Goal: Task Accomplishment & Management: Manage account settings

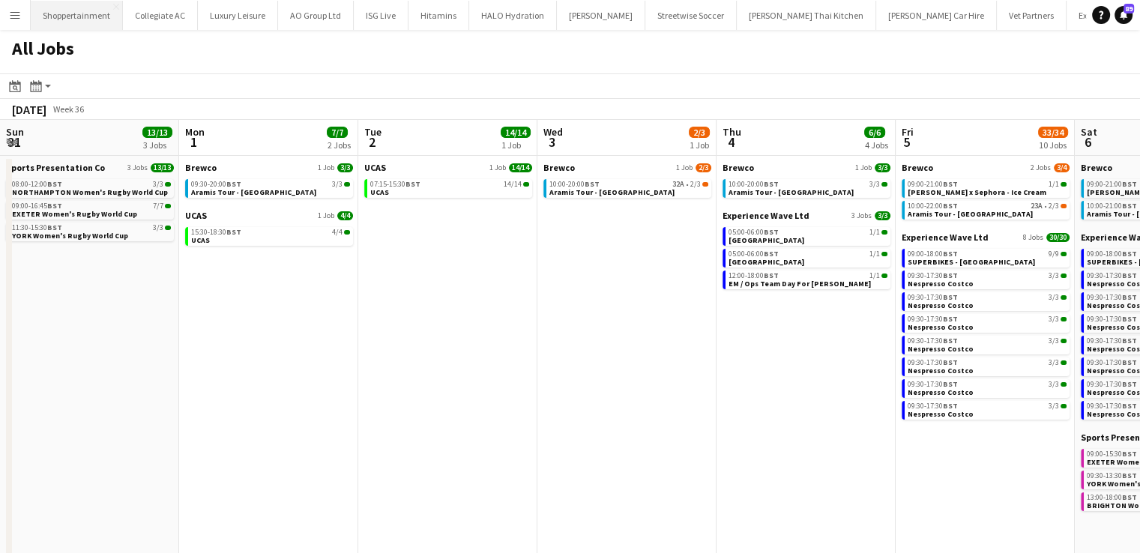
scroll to position [0, 605]
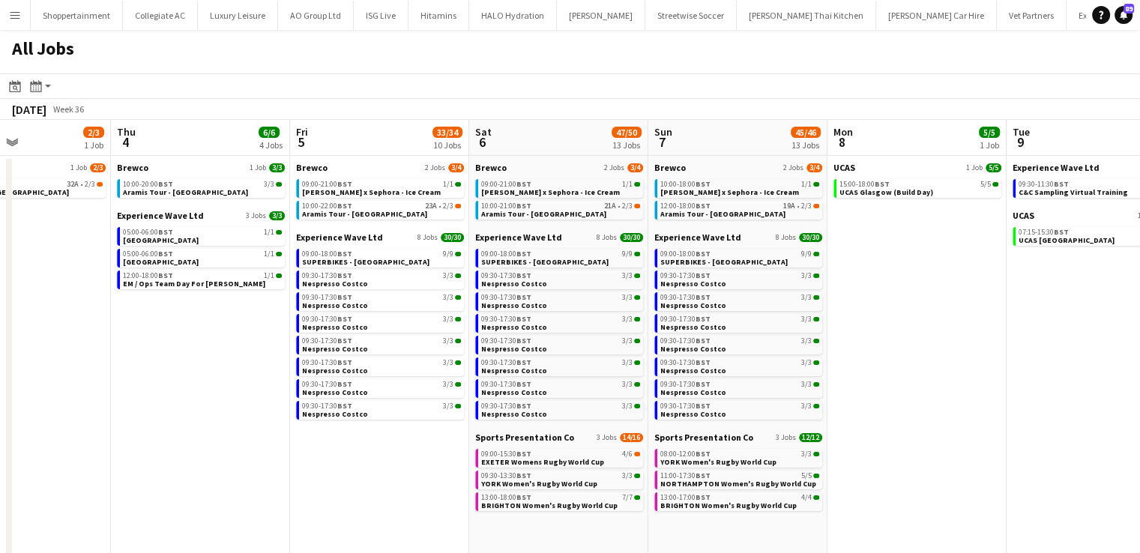
click at [18, 10] on app-icon "Menu" at bounding box center [15, 15] width 12 height 12
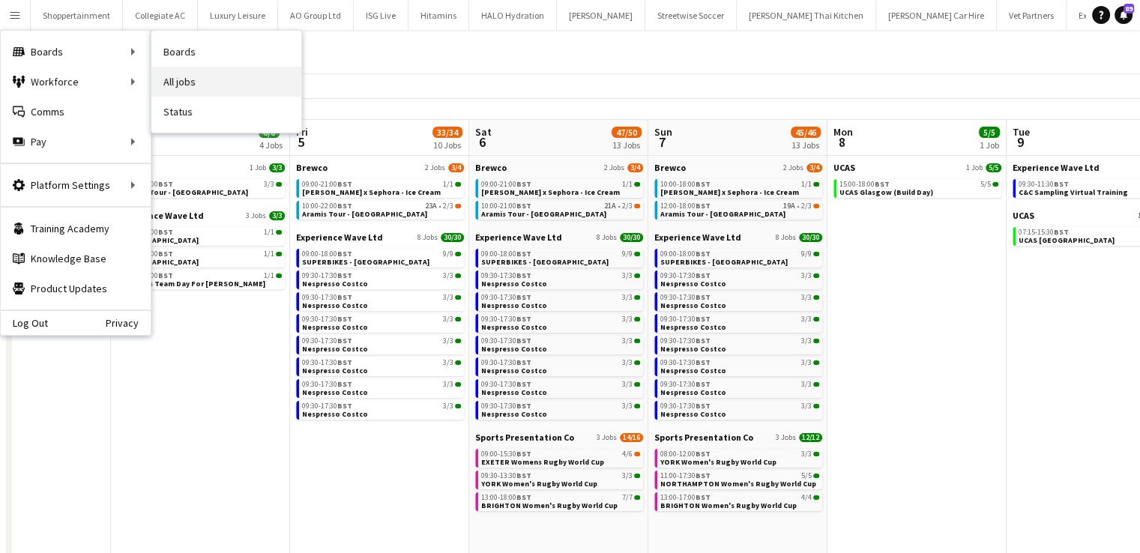
click at [172, 77] on link "All jobs" at bounding box center [226, 82] width 150 height 30
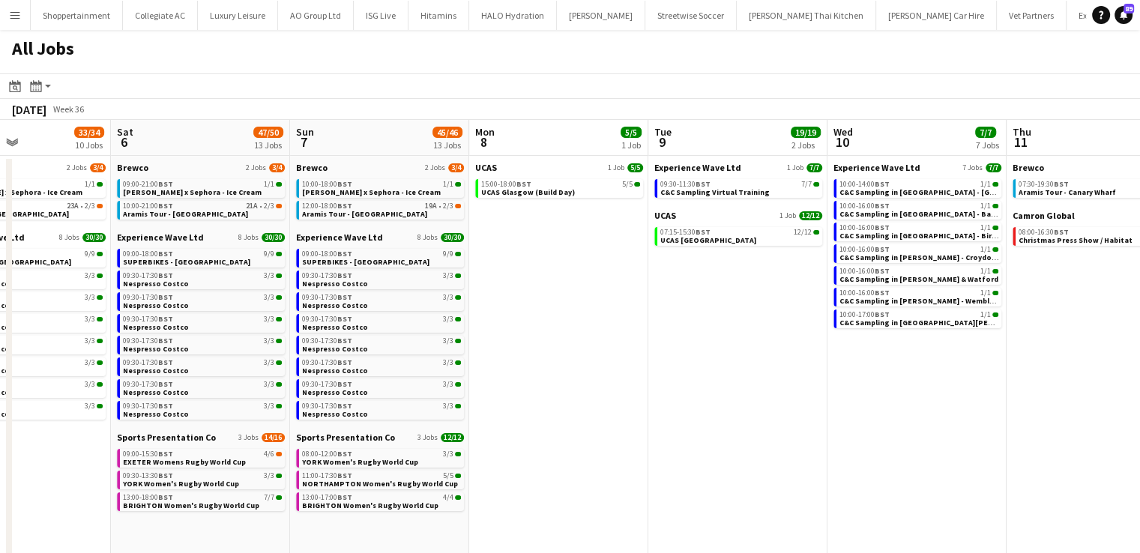
scroll to position [0, 580]
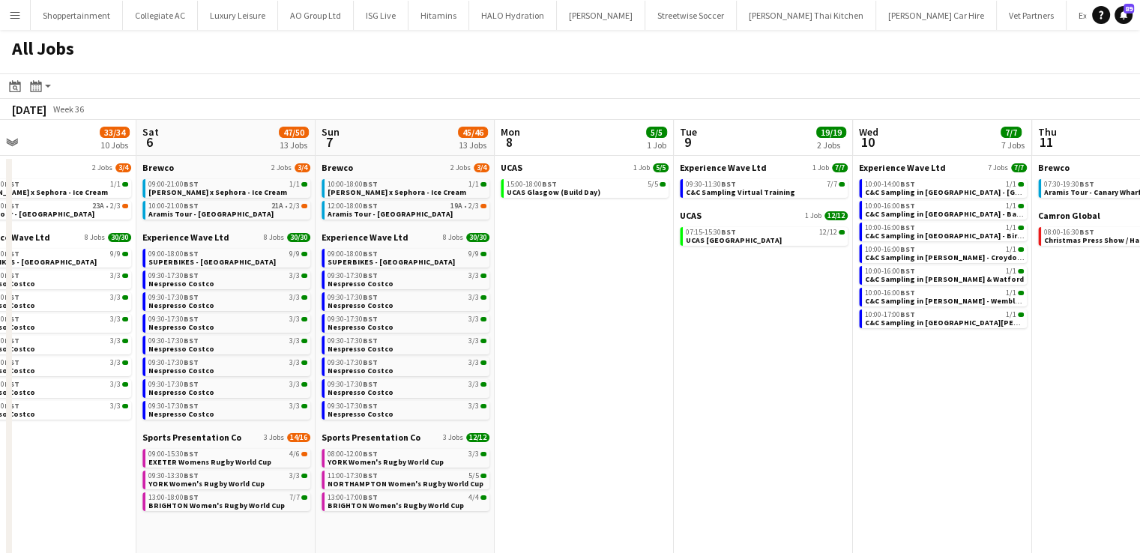
drag, startPoint x: 974, startPoint y: 315, endPoint x: 641, endPoint y: 373, distance: 337.7
click at [641, 373] on app-calendar-viewport "Tue 2 14/14 1 Job Wed 3 2/3 1 Job Thu 4 6/6 4 Jobs Fri 5 33/34 10 Jobs Sat 6 47…" at bounding box center [570, 449] width 1140 height 659
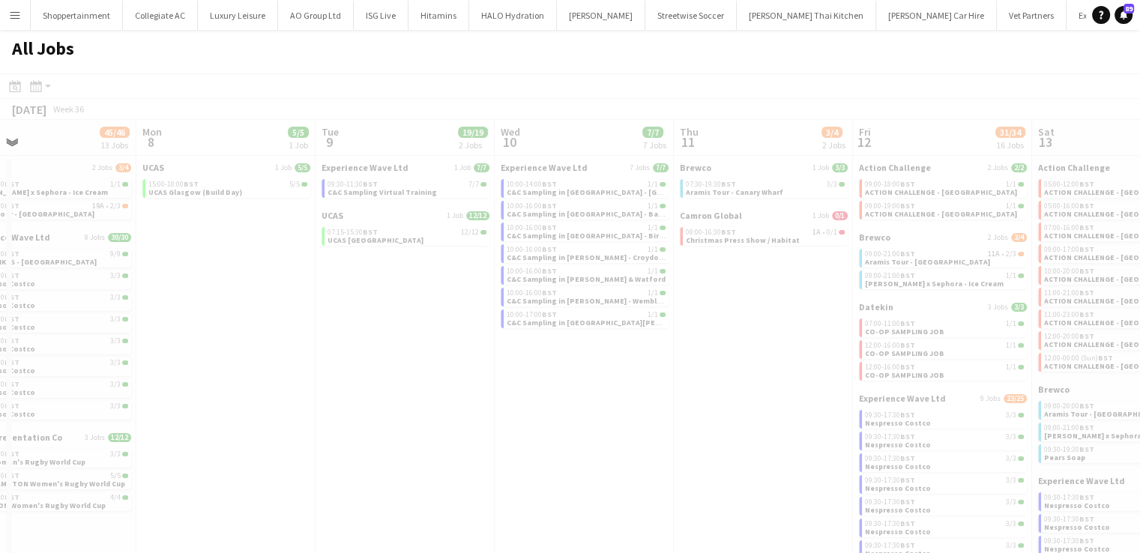
scroll to position [0, 474]
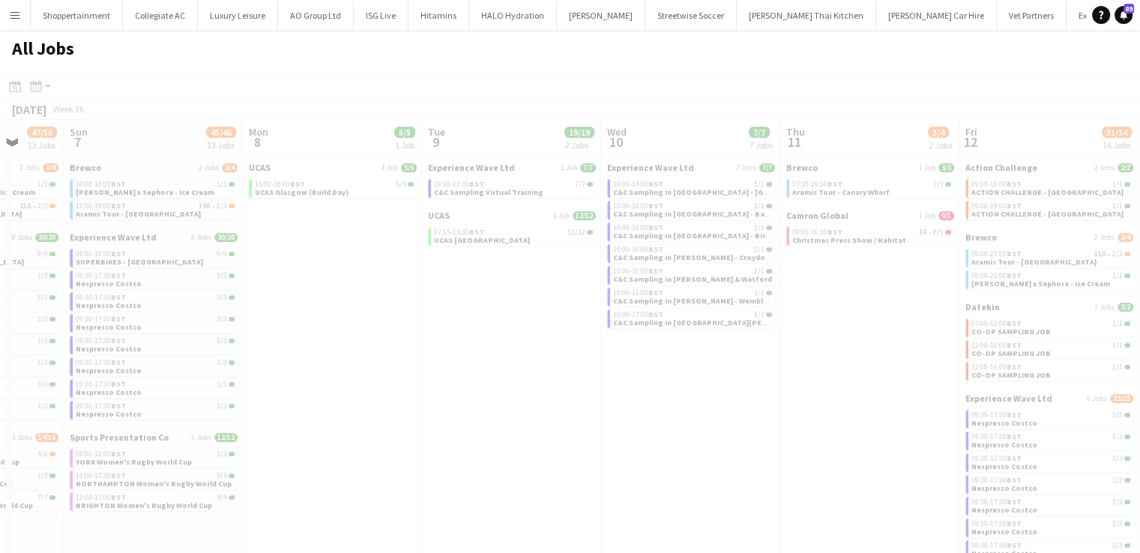
drag, startPoint x: 830, startPoint y: 387, endPoint x: 578, endPoint y: 410, distance: 252.1
click at [511, 414] on app-all-jobs "All Jobs Date picker AUG 2025 AUG 2025 Monday M Tuesday T Wednesday W Thursday …" at bounding box center [570, 404] width 1140 height 749
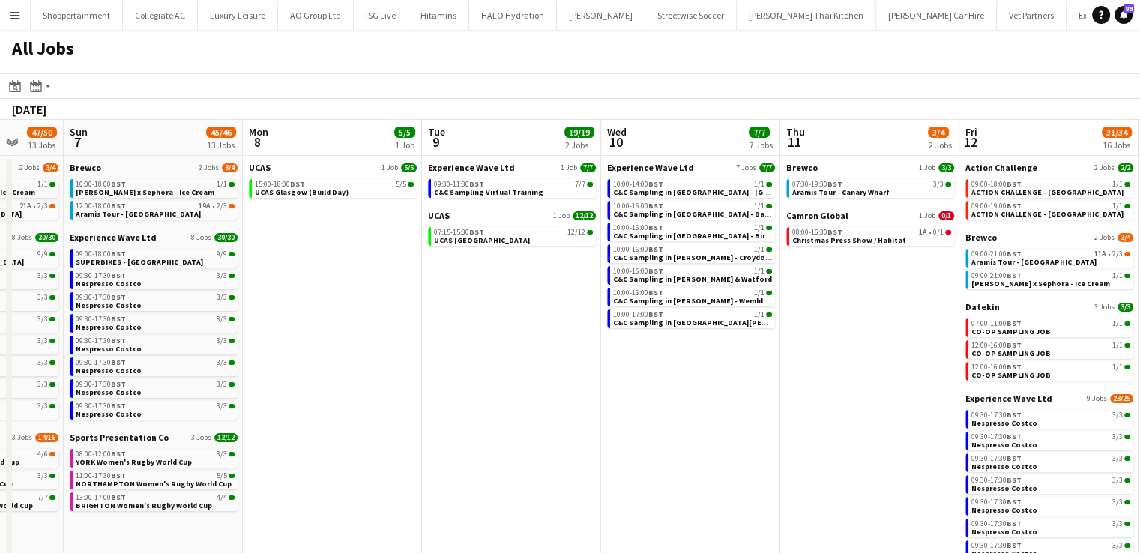
scroll to position [0, 608]
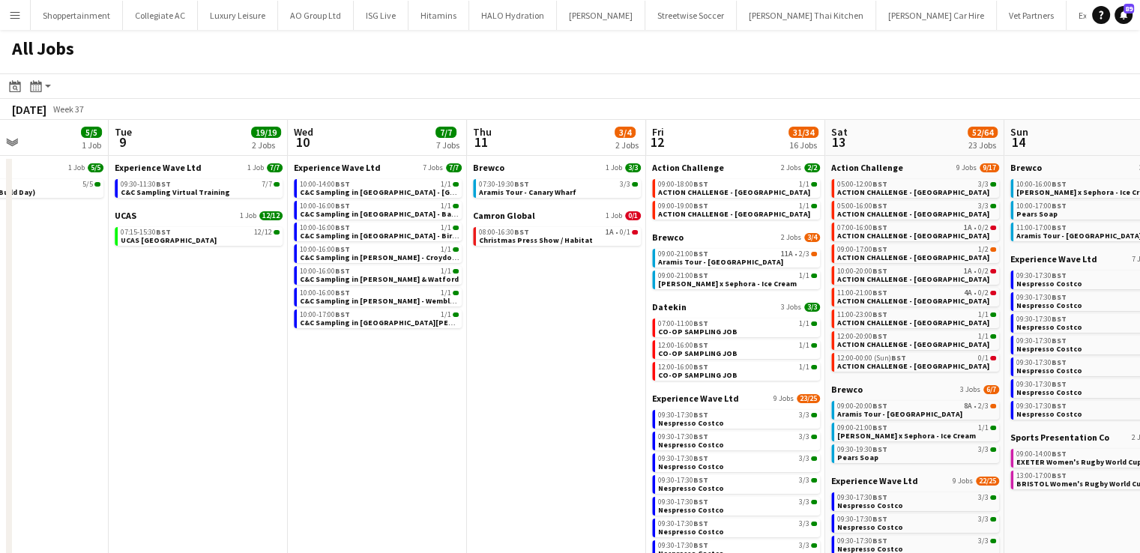
drag, startPoint x: 694, startPoint y: 453, endPoint x: 381, endPoint y: 482, distance: 314.6
click at [381, 482] on app-calendar-viewport "Fri 5 33/34 10 Jobs Sat 6 47/50 13 Jobs Sun 7 45/46 13 Jobs Mon 8 5/5 1 Job Tue…" at bounding box center [570, 449] width 1140 height 659
click at [555, 238] on span "Christmas Press Show / Habitat" at bounding box center [536, 240] width 114 height 10
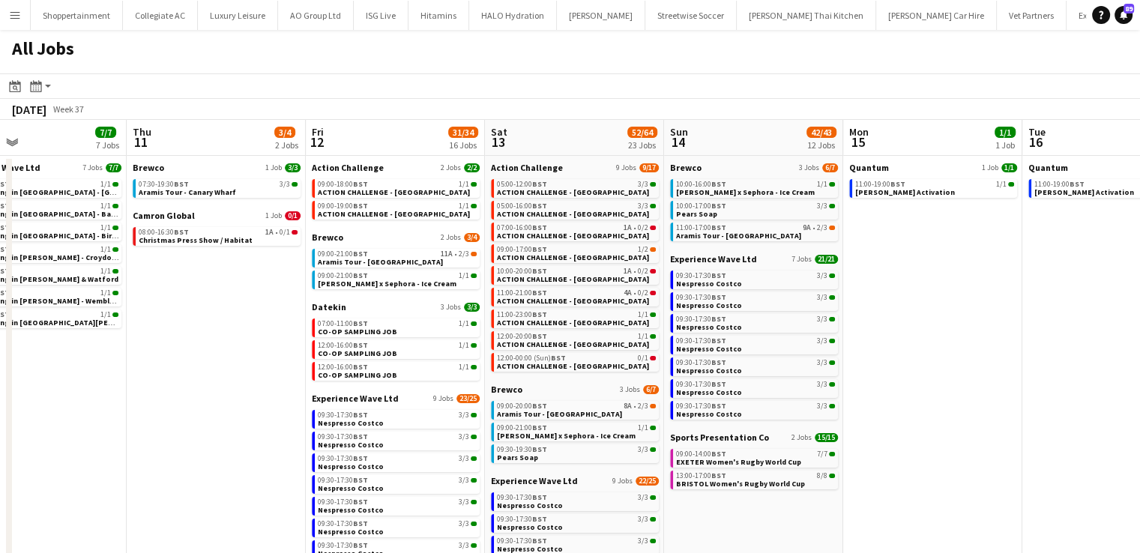
scroll to position [0, 601]
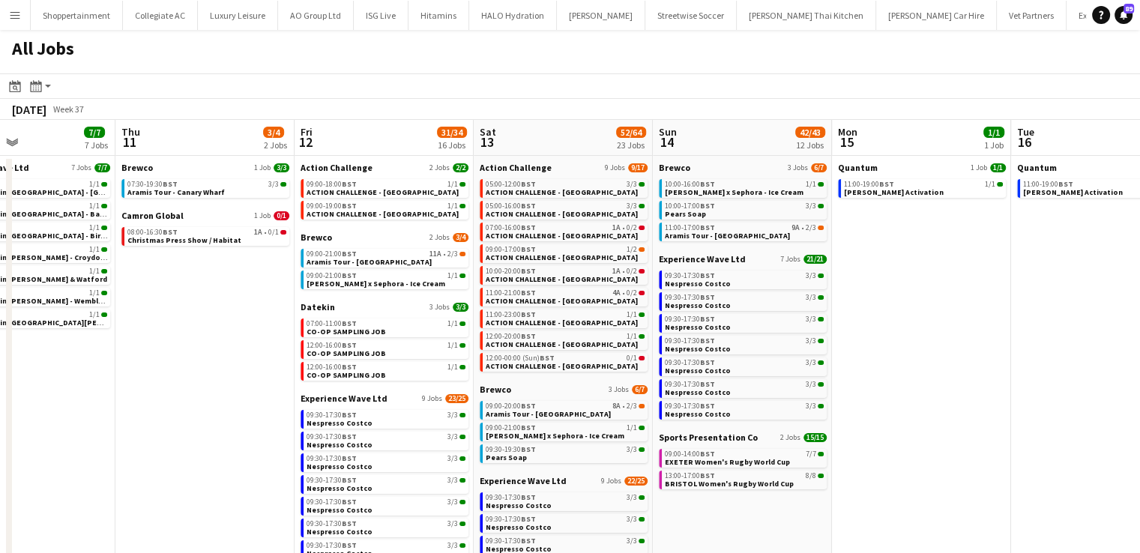
drag, startPoint x: 561, startPoint y: 373, endPoint x: 205, endPoint y: 453, distance: 365.6
click at [205, 453] on app-calendar-viewport "Sun 7 45/46 13 Jobs Mon 8 5/5 1 Job Tue 9 19/19 2 Jobs Wed 10 7/7 7 Jobs Thu 11…" at bounding box center [570, 449] width 1140 height 659
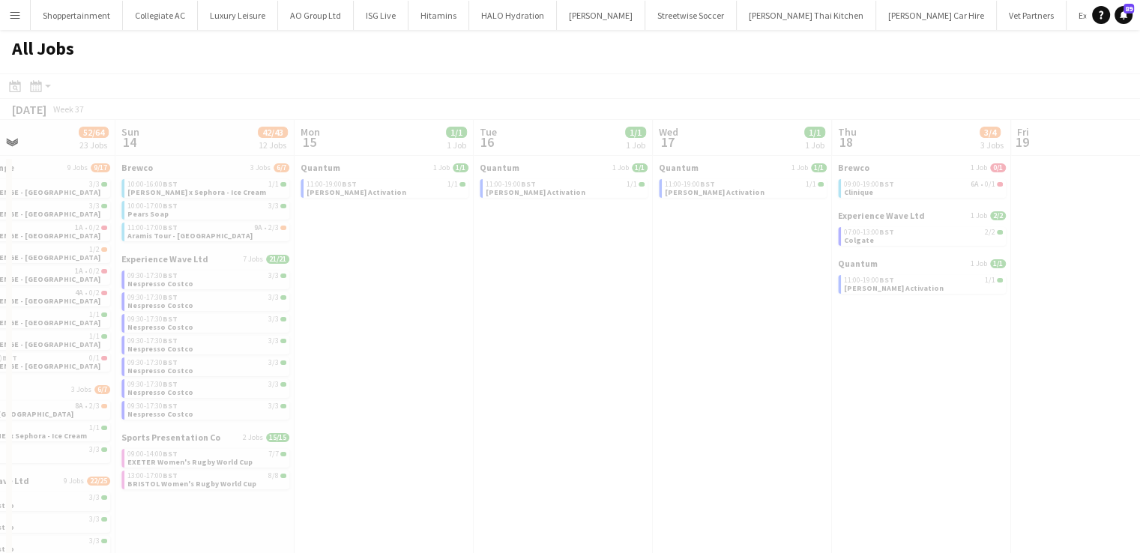
scroll to position [0, 366]
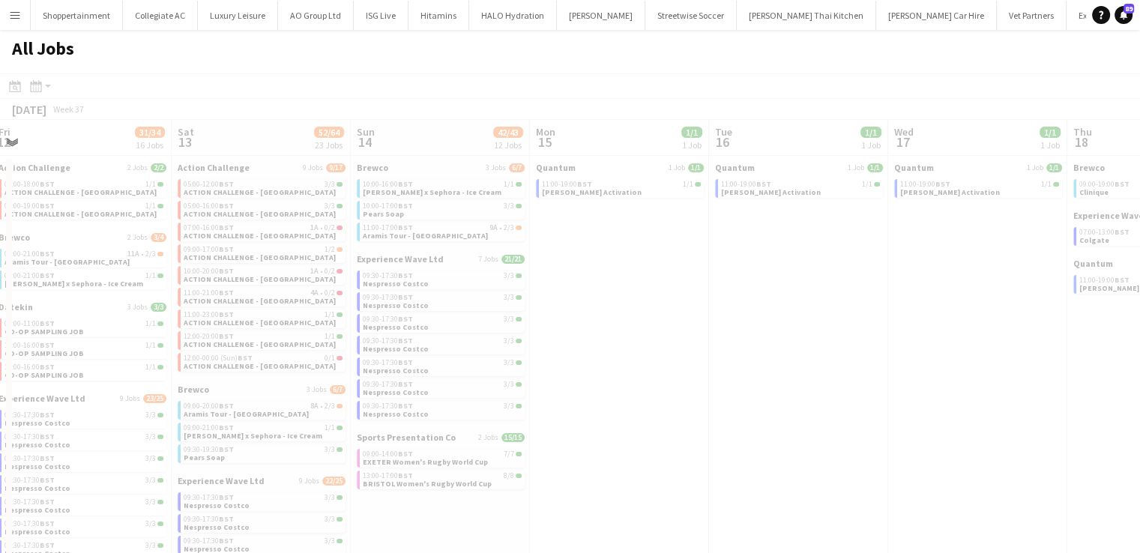
drag, startPoint x: 928, startPoint y: 348, endPoint x: 475, endPoint y: 396, distance: 455.1
click at [475, 396] on app-all-jobs "All Jobs Date picker AUG 2025 AUG 2025 Monday M Tuesday T Wednesday W Thursday …" at bounding box center [570, 404] width 1140 height 749
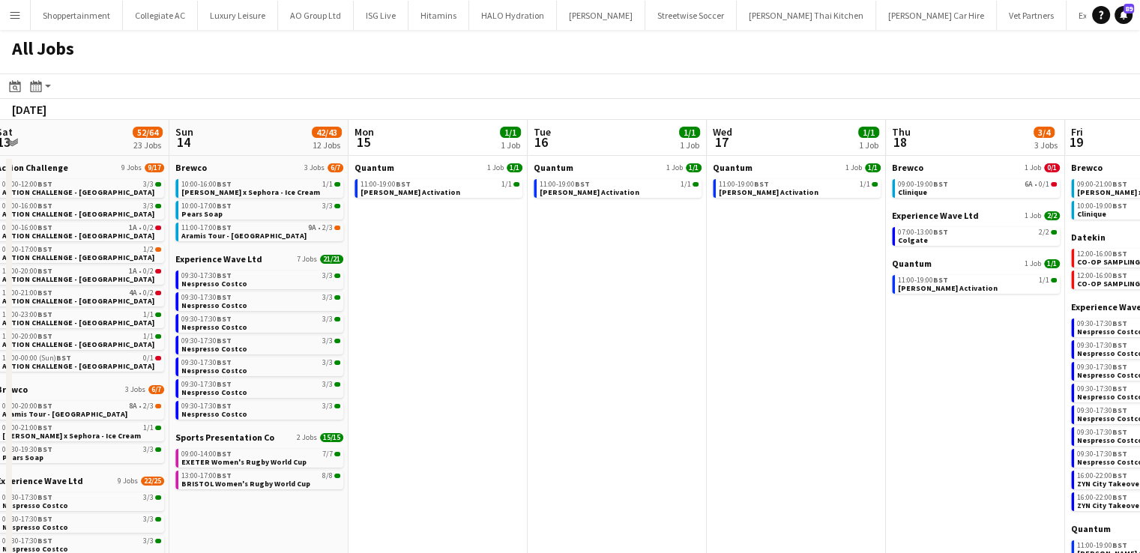
scroll to position [0, 552]
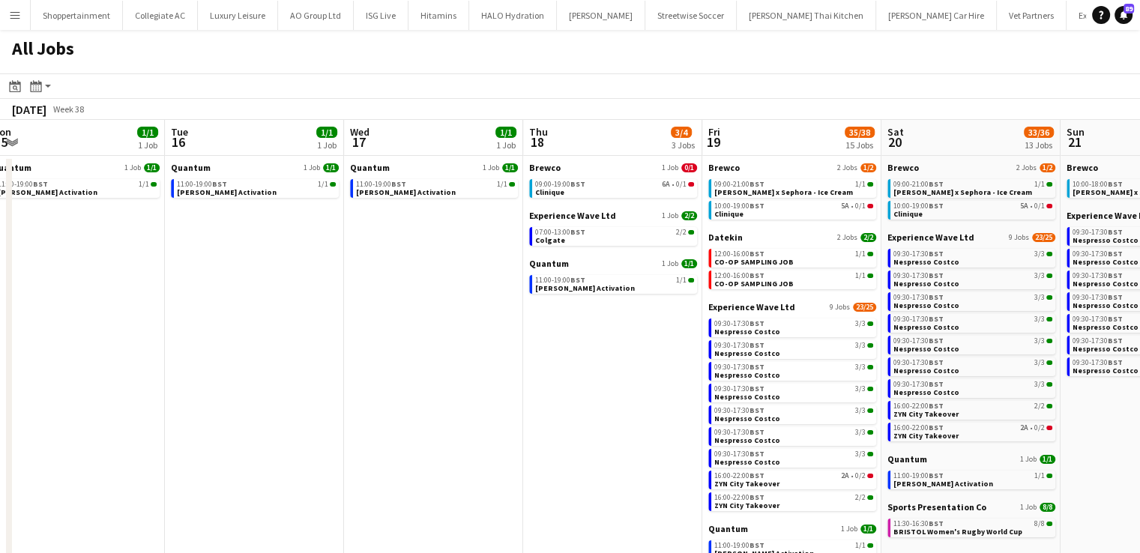
drag, startPoint x: 793, startPoint y: 303, endPoint x: 436, endPoint y: 355, distance: 360.5
click at [436, 355] on app-calendar-viewport "Fri 12 31/34 16 Jobs Sat 13 52/64 23 Jobs Sun 14 42/43 12 Jobs Mon 15 1/1 1 Job…" at bounding box center [570, 449] width 1140 height 659
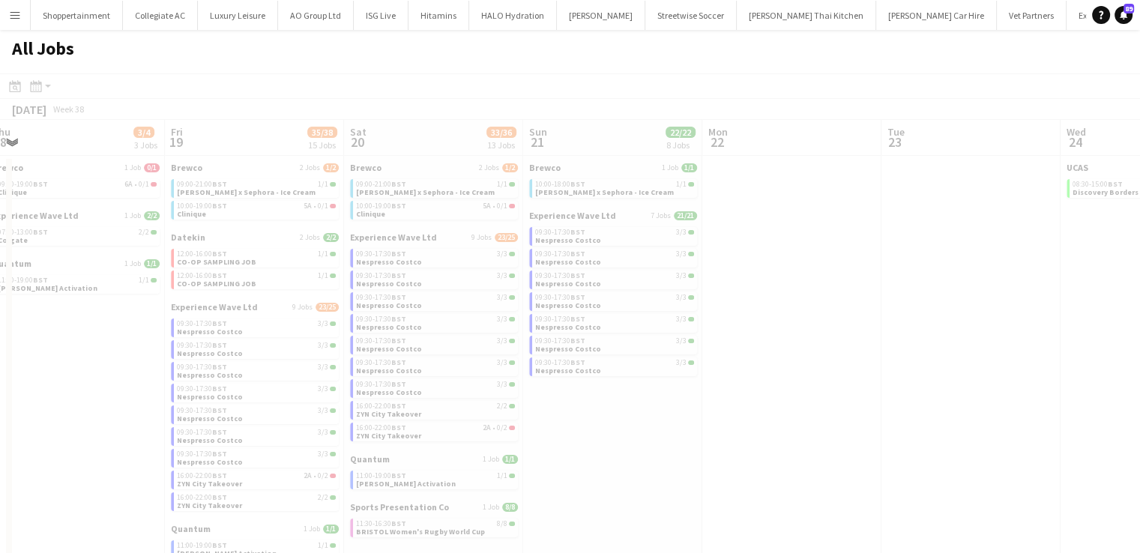
scroll to position [0, 409]
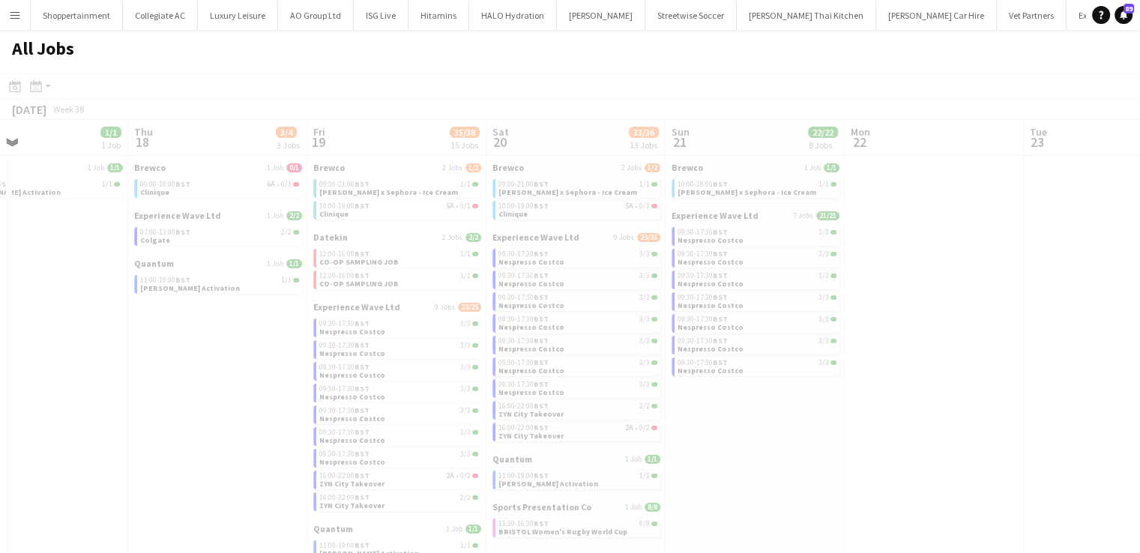
drag, startPoint x: 601, startPoint y: 465, endPoint x: 206, endPoint y: 414, distance: 398.2
click at [93, 444] on app-all-jobs "All Jobs Date picker AUG 2025 AUG 2025 Monday M Tuesday T Wednesday W Thursday …" at bounding box center [570, 404] width 1140 height 749
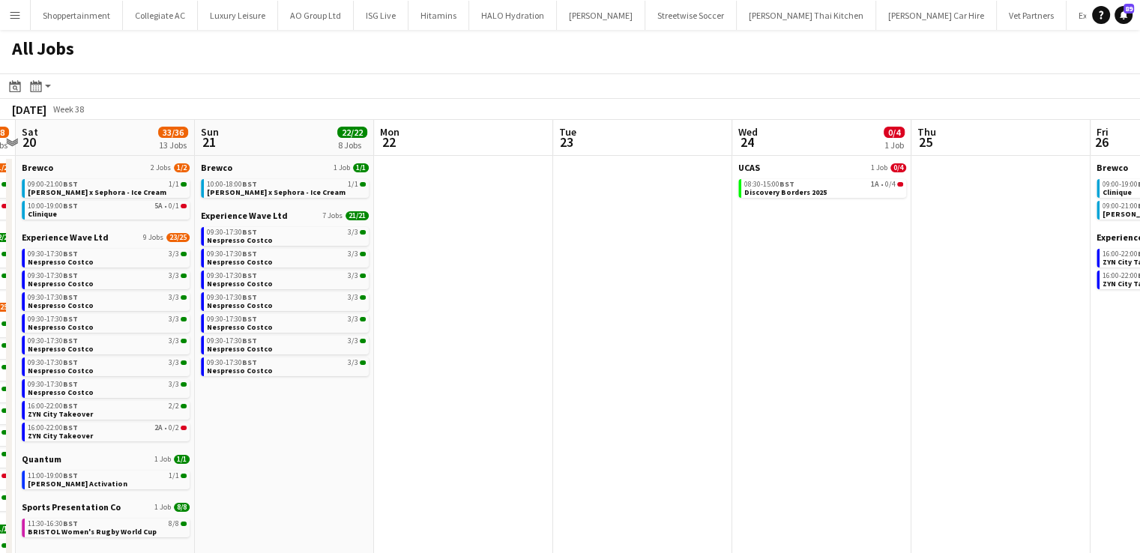
drag, startPoint x: 949, startPoint y: 390, endPoint x: 478, endPoint y: 462, distance: 476.8
click at [478, 462] on app-calendar-viewport "Wed 17 1/1 1 Job Thu 18 3/4 3 Jobs Fri 19 35/38 15 Jobs Sat 20 33/36 13 Jobs Su…" at bounding box center [570, 449] width 1140 height 659
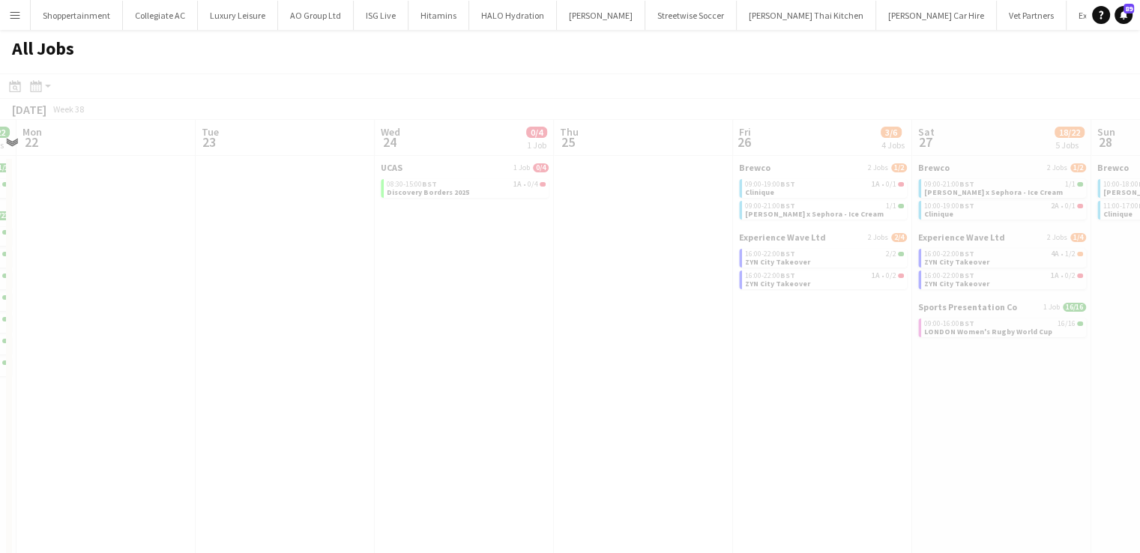
drag, startPoint x: 839, startPoint y: 424, endPoint x: 483, endPoint y: 432, distance: 356.8
click at [426, 432] on app-all-jobs "All Jobs Date picker AUG 2025 AUG 2025 Monday M Tuesday T Wednesday W Thursday …" at bounding box center [570, 404] width 1140 height 749
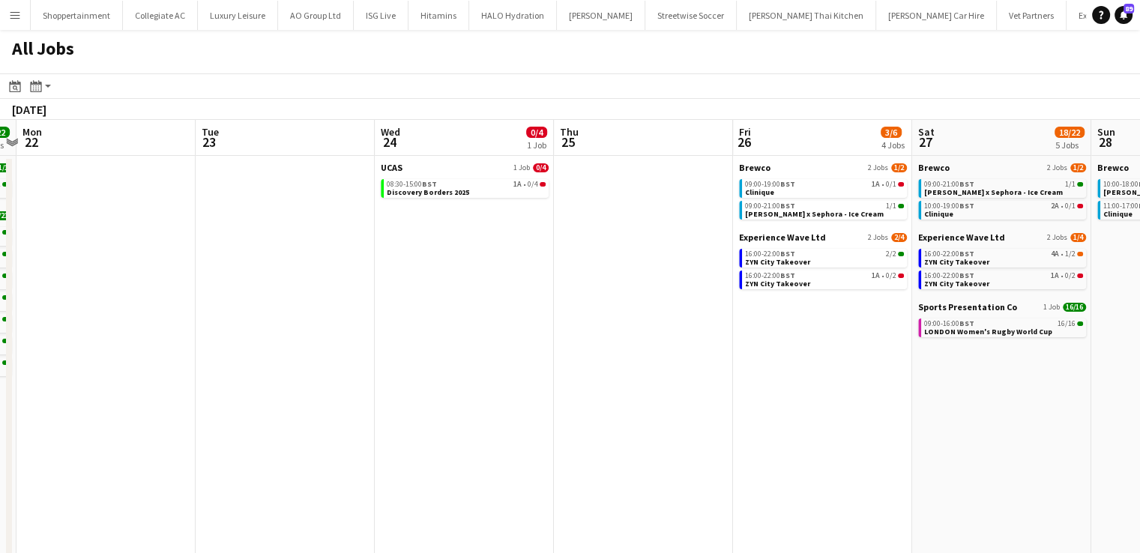
scroll to position [0, 534]
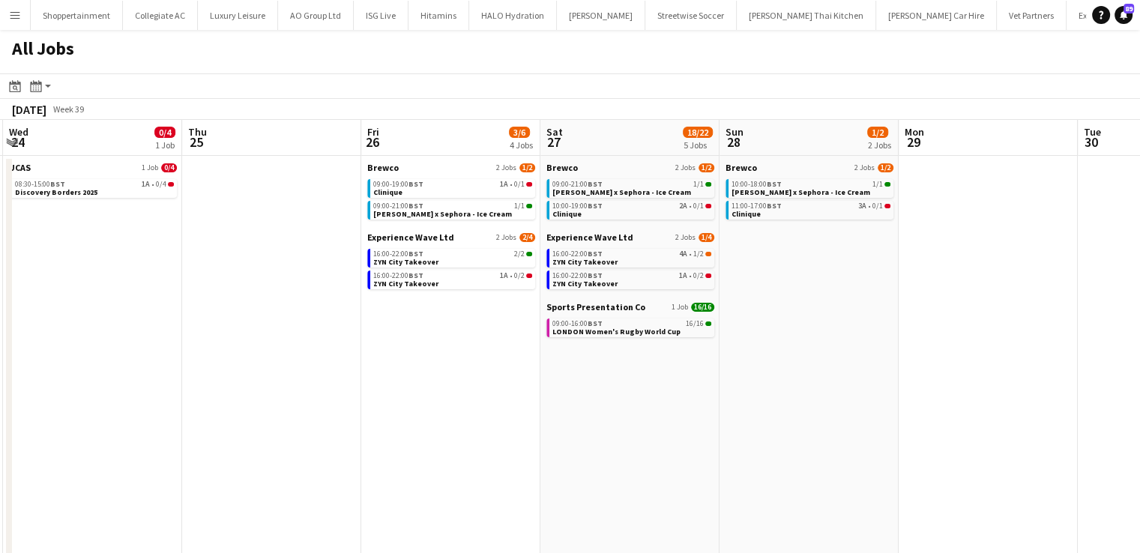
drag, startPoint x: 386, startPoint y: 456, endPoint x: 246, endPoint y: 461, distance: 140.2
click at [246, 461] on app-calendar-viewport "Sun 21 22/22 8 Jobs Mon 22 Tue 23 Wed 24 0/4 1 Job Thu 25 Fri 26 3/6 4 Jobs Sat…" at bounding box center [570, 449] width 1140 height 659
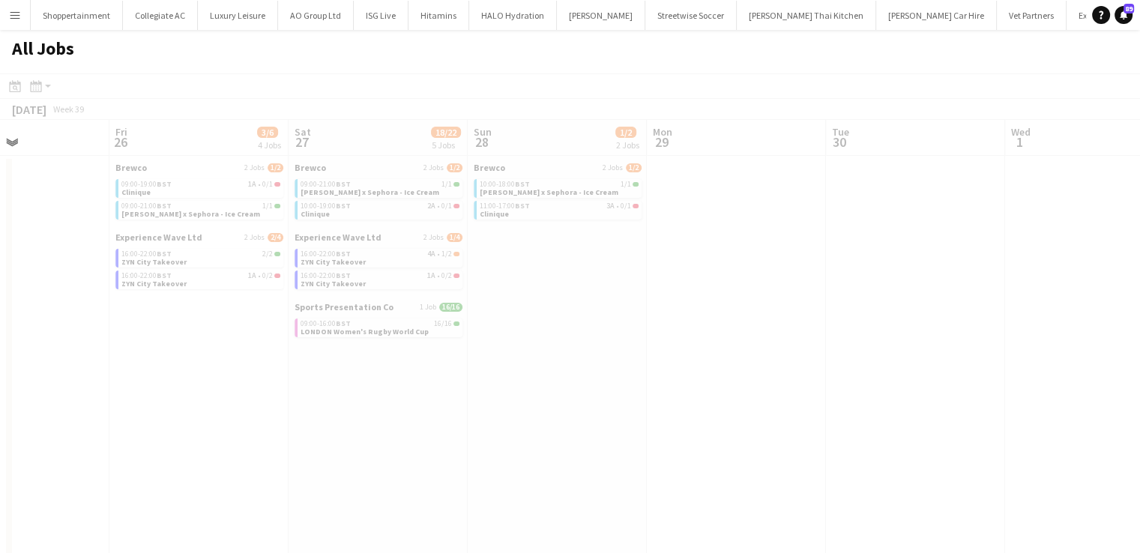
drag, startPoint x: 767, startPoint y: 442, endPoint x: 245, endPoint y: 459, distance: 521.8
click at [245, 459] on app-calendar-viewport "Tue 23 Wed 24 0/4 1 Job Thu 25 Fri 26 3/6 4 Jobs Sat 27 18/22 5 Jobs Sun 28 1/2…" at bounding box center [570, 449] width 1140 height 659
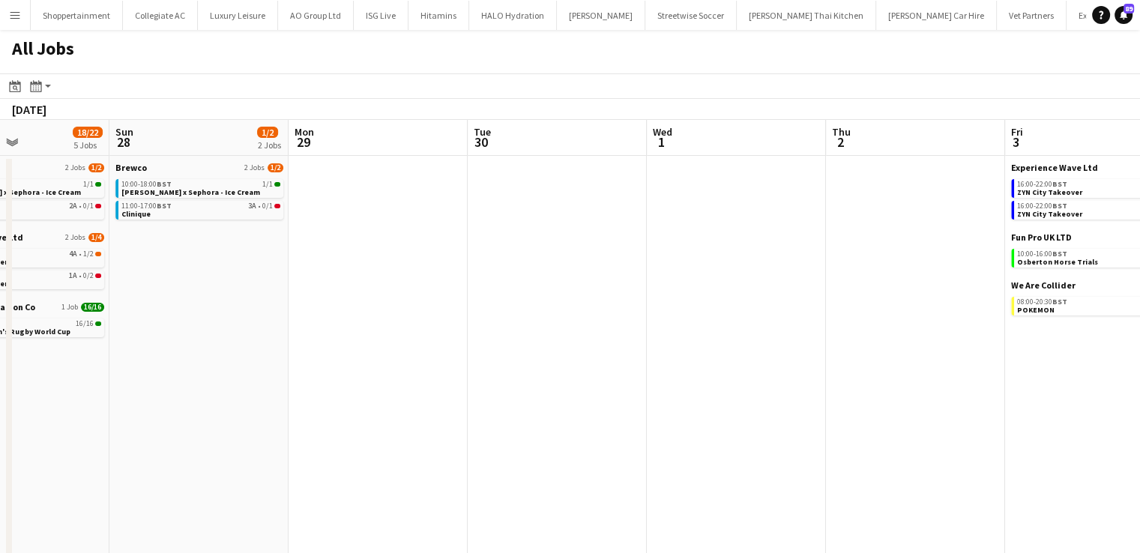
scroll to position [0, 409]
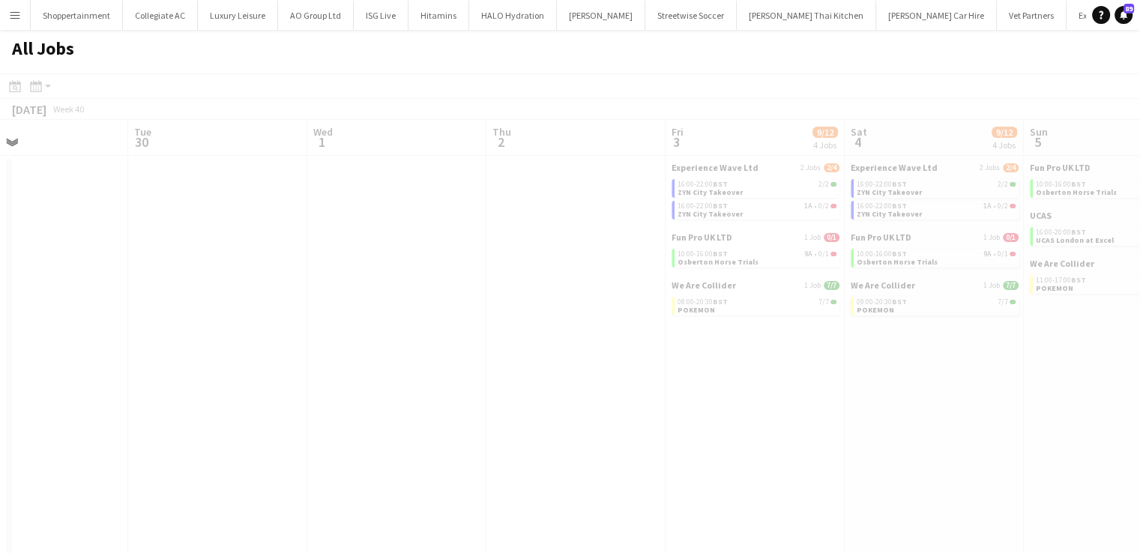
drag, startPoint x: 692, startPoint y: 429, endPoint x: 225, endPoint y: 492, distance: 471.8
click at [216, 495] on app-all-jobs "All Jobs Date picker AUG 2025 AUG 2025 Monday M Tuesday T Wednesday W Thursday …" at bounding box center [570, 404] width 1140 height 749
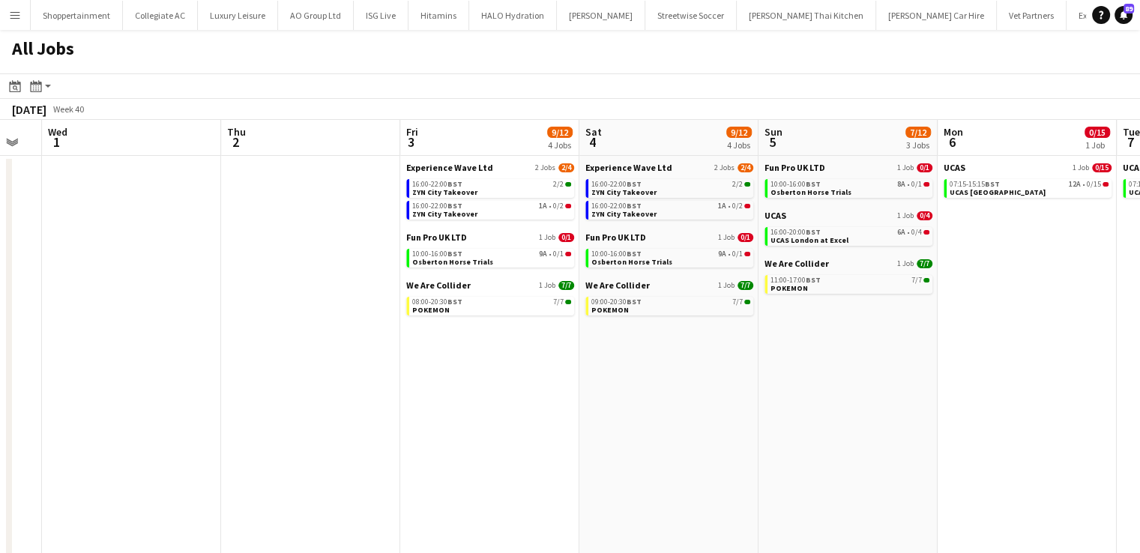
scroll to position [0, 676]
drag, startPoint x: 679, startPoint y: 459, endPoint x: 412, endPoint y: 490, distance: 268.5
click at [412, 490] on app-calendar-viewport "Sat 27 18/22 5 Jobs Sun 28 1/2 2 Jobs Mon 29 Tue 30 Wed 1 Thu 2 Fri 3 9/12 4 Jo…" at bounding box center [570, 449] width 1140 height 659
click at [435, 189] on span "ZYN City Takeover" at bounding box center [443, 192] width 65 height 10
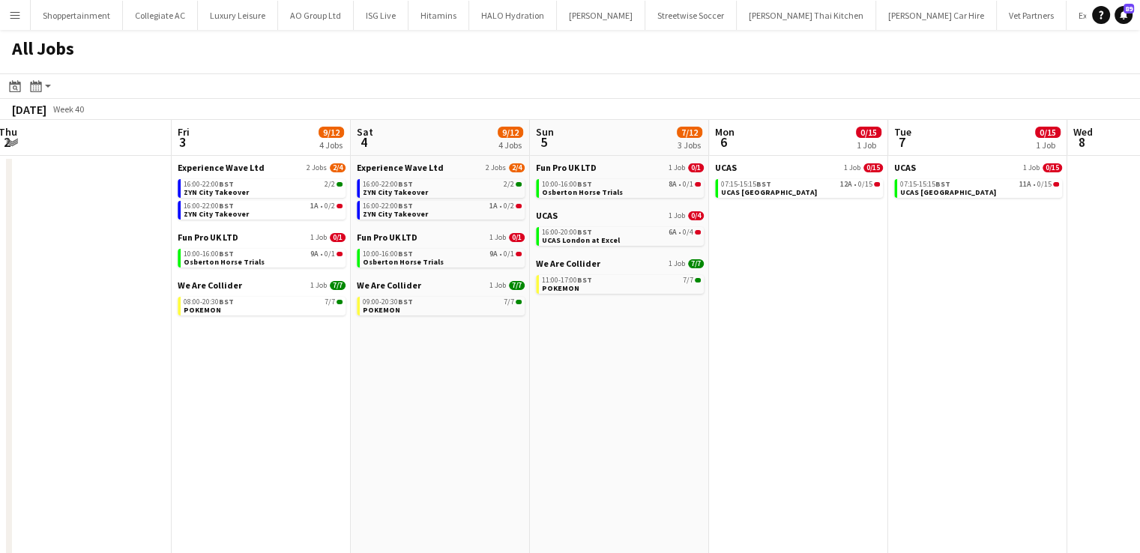
scroll to position [0, 546]
drag, startPoint x: 543, startPoint y: 387, endPoint x: 315, endPoint y: 407, distance: 228.7
click at [315, 407] on app-calendar-viewport "Mon 29 Tue 30 Wed 1 Thu 2 Fri 3 9/12 4 Jobs Sat 4 9/12 4 Jobs Sun 5 7/12 3 Jobs…" at bounding box center [570, 449] width 1140 height 659
click at [196, 303] on span "08:00-20:30 BST" at bounding box center [208, 301] width 50 height 7
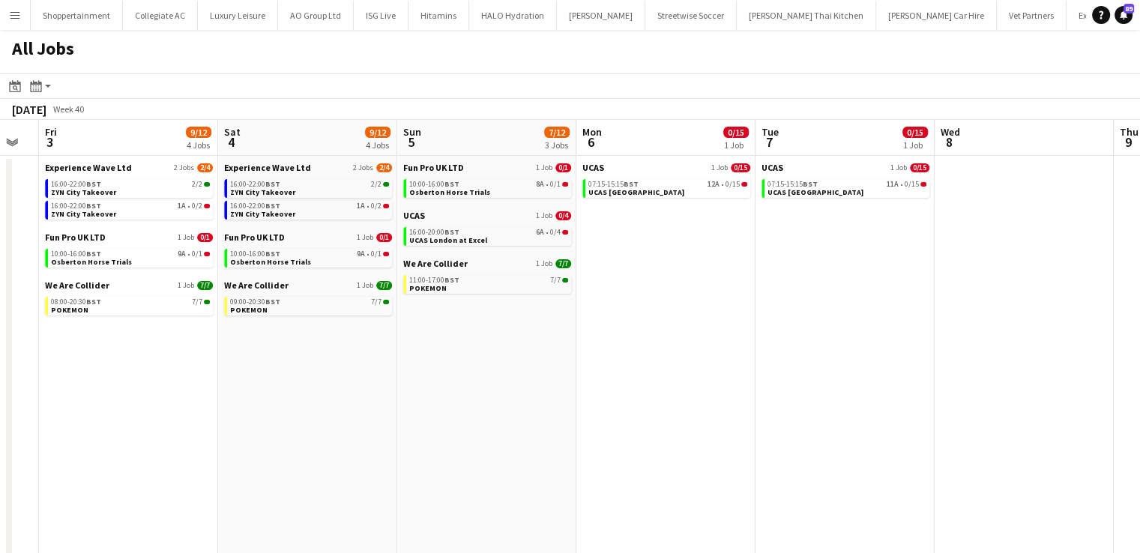
scroll to position [0, 680]
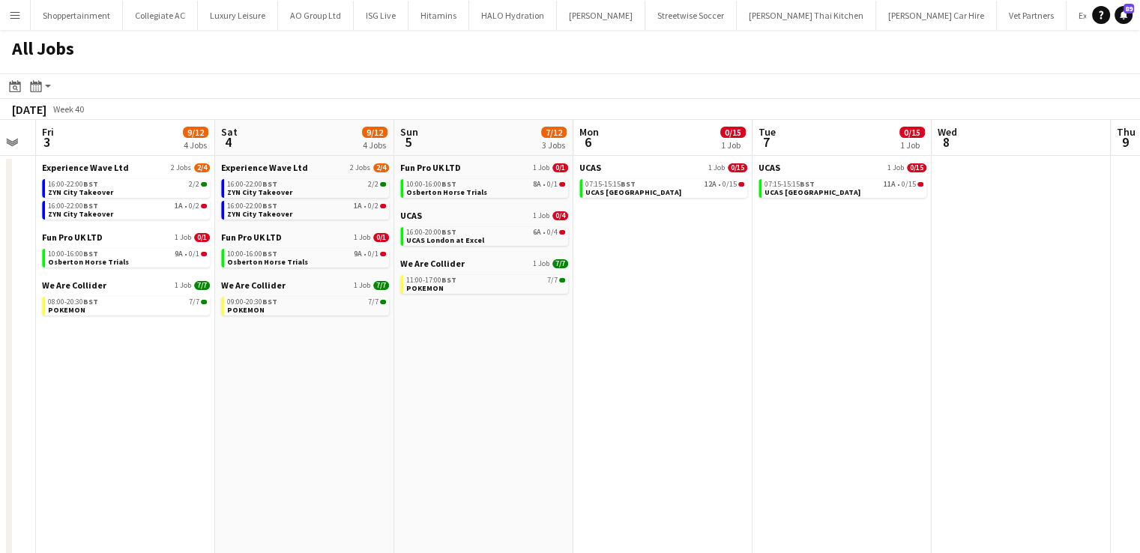
drag, startPoint x: 865, startPoint y: 250, endPoint x: 731, endPoint y: 279, distance: 138.2
click at [731, 279] on app-calendar-viewport "Mon 29 Tue 30 Wed 1 Thu 2 Fri 3 9/12 4 Jobs Sat 4 9/12 4 Jobs Sun 5 7/12 3 Jobs…" at bounding box center [570, 449] width 1140 height 659
click at [630, 188] on link "07:15-15:15 BST 12A • 0/15 UCAS London" at bounding box center [664, 187] width 159 height 17
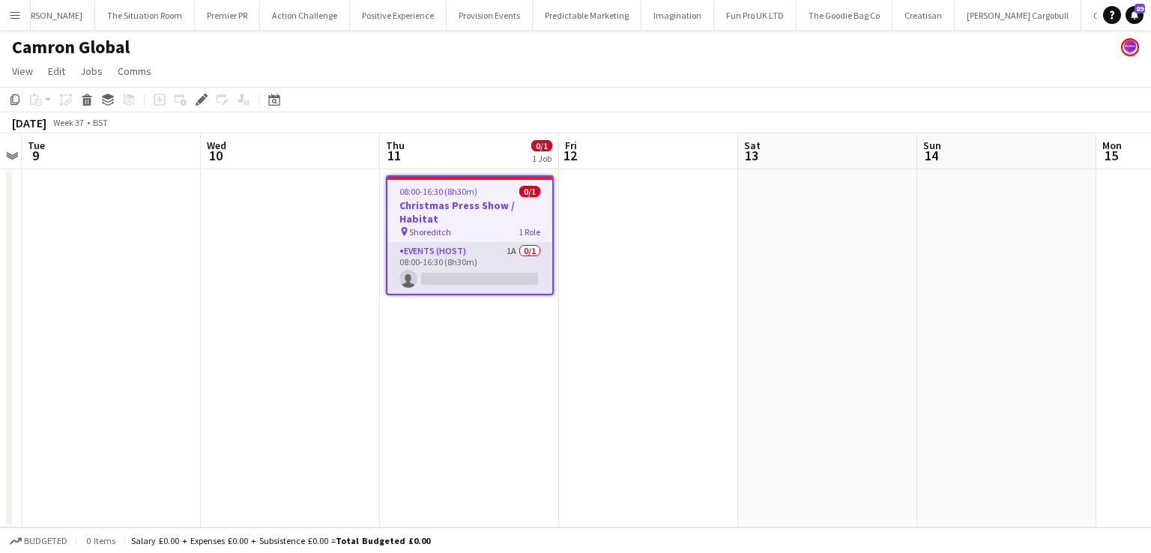
click at [477, 253] on app-card-role "Events (Host) 1A 0/1 08:00-16:30 (8h30m) single-neutral-actions" at bounding box center [469, 268] width 165 height 51
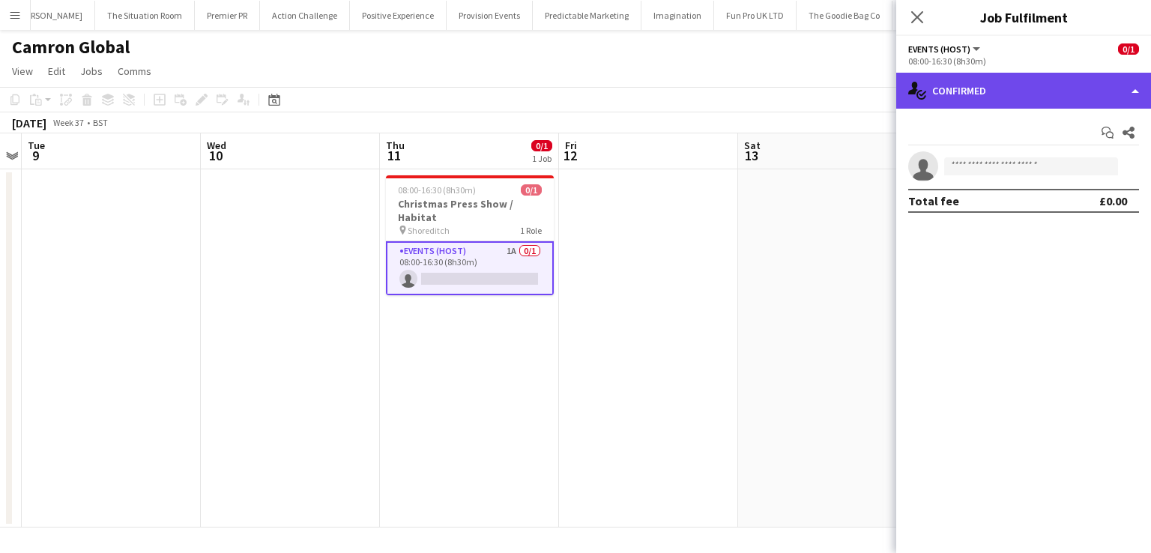
click at [1143, 80] on div "single-neutral-actions-check-2 Confirmed" at bounding box center [1023, 91] width 255 height 36
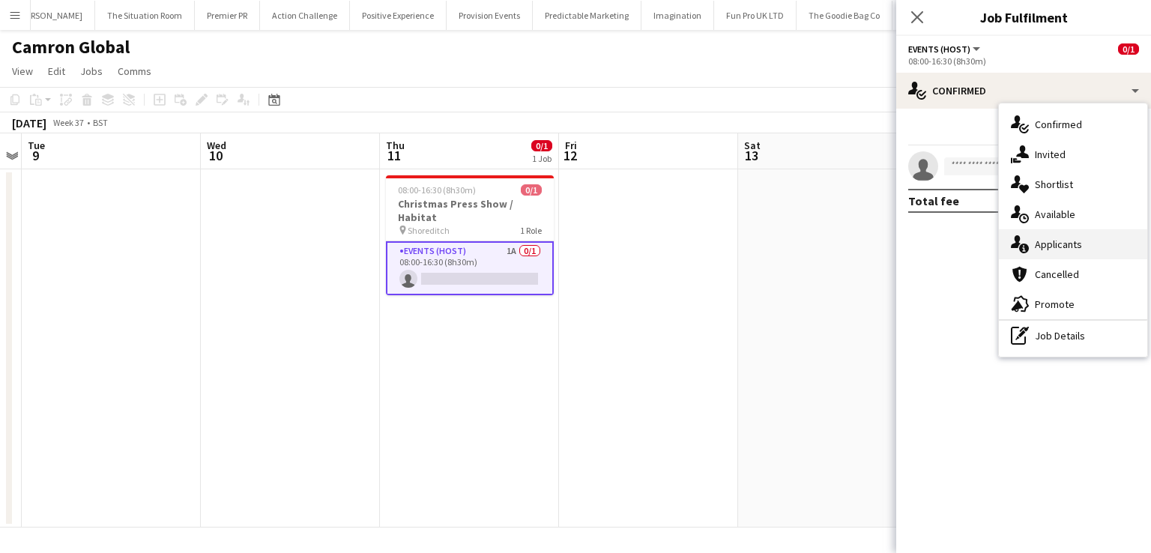
click at [1055, 246] on div "single-neutral-actions-information Applicants" at bounding box center [1073, 244] width 148 height 30
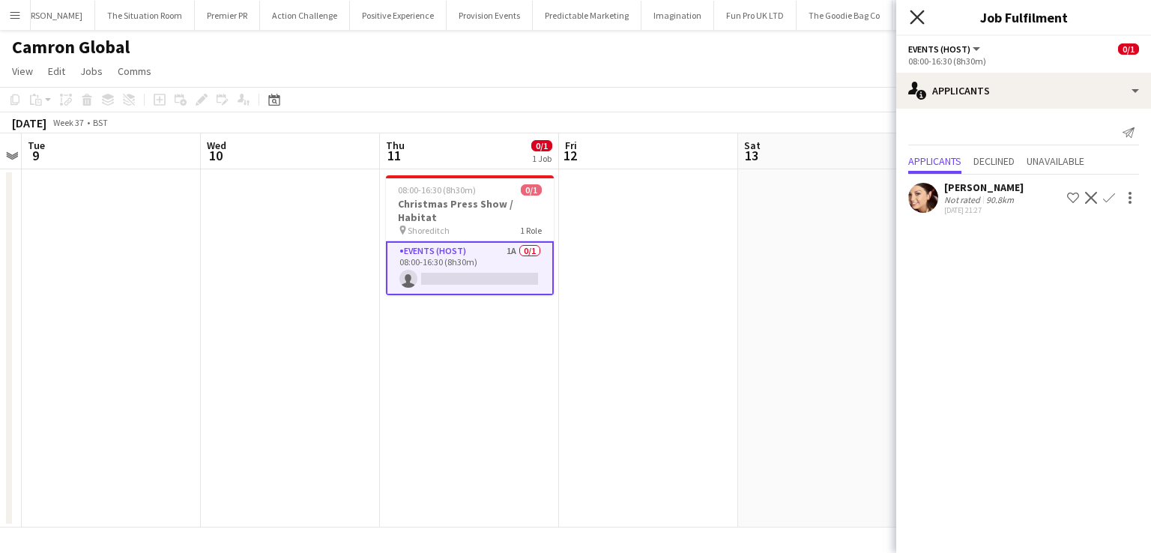
click at [920, 16] on icon "Close pop-in" at bounding box center [917, 17] width 14 height 14
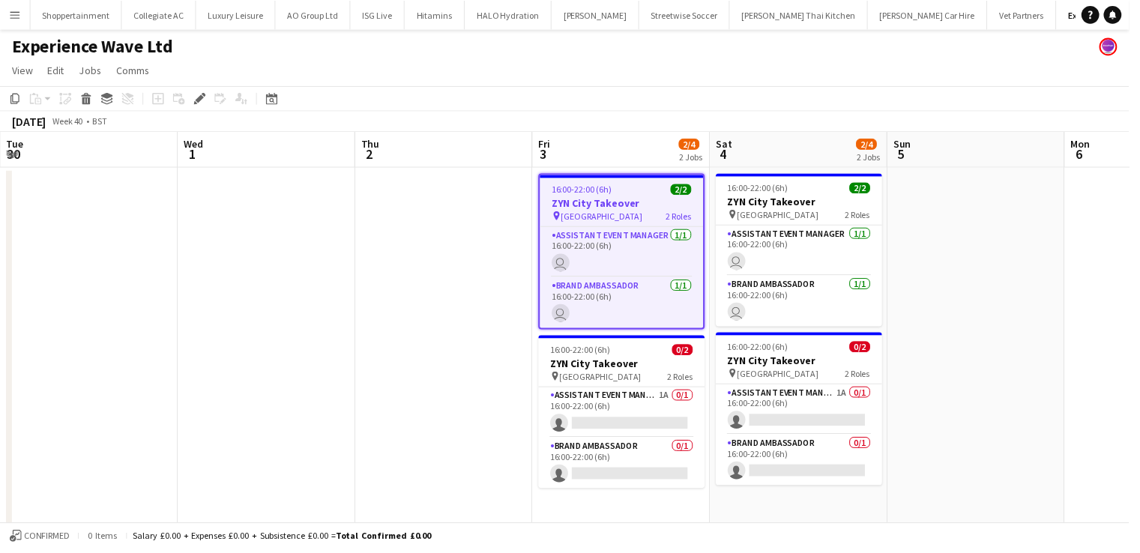
scroll to position [0, 516]
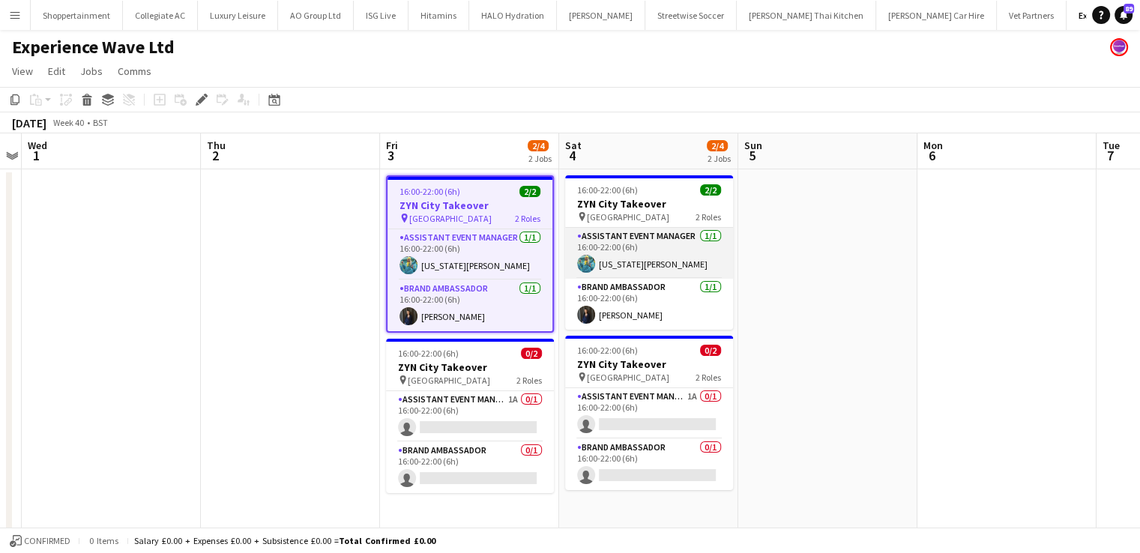
click at [609, 259] on app-card-role "Assistant Event Manager 1/1 16:00-22:00 (6h) georgia komar" at bounding box center [649, 253] width 168 height 51
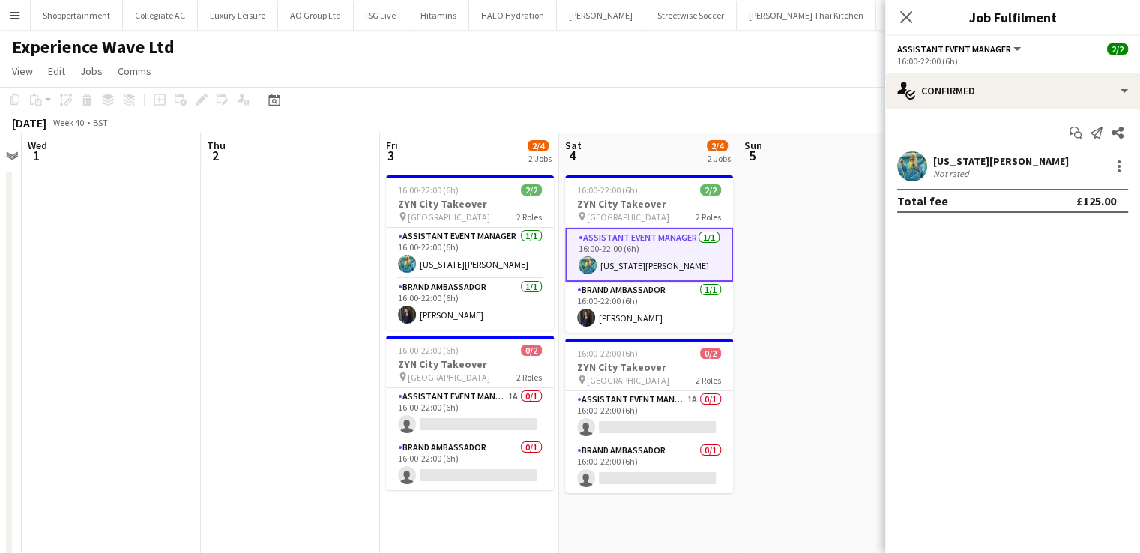
click at [948, 158] on div "georgia komar" at bounding box center [1001, 160] width 136 height 13
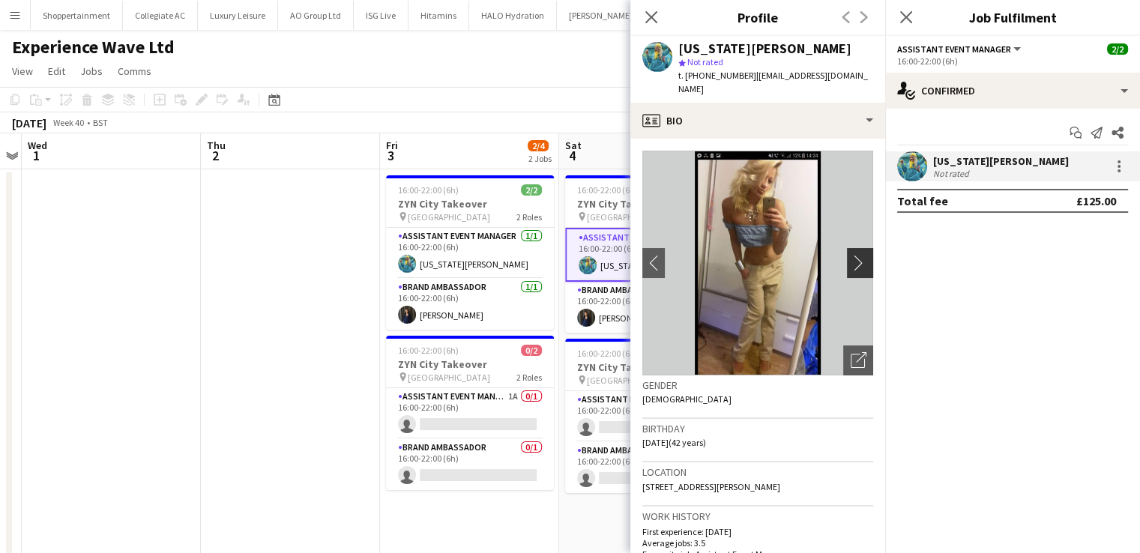
click at [850, 255] on app-icon "chevron-right" at bounding box center [861, 263] width 23 height 16
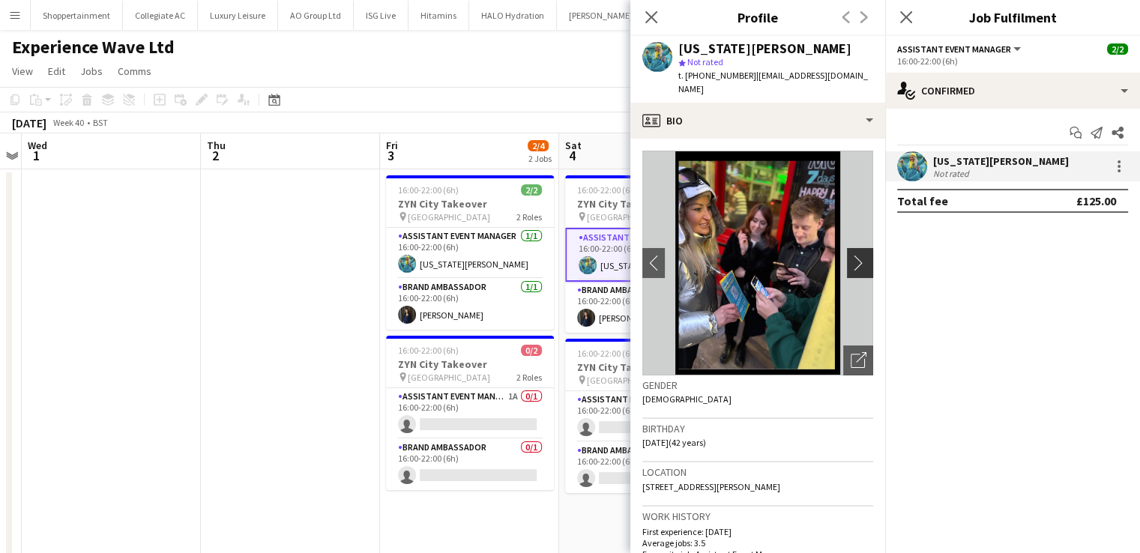
click at [850, 255] on app-icon "chevron-right" at bounding box center [861, 263] width 23 height 16
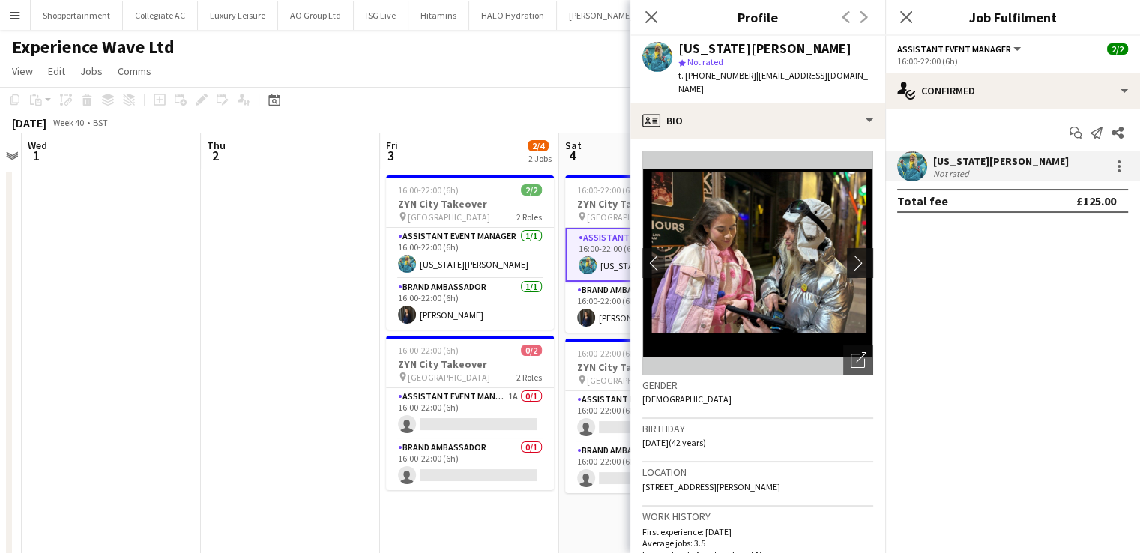
click at [850, 255] on app-icon "chevron-right" at bounding box center [861, 263] width 23 height 16
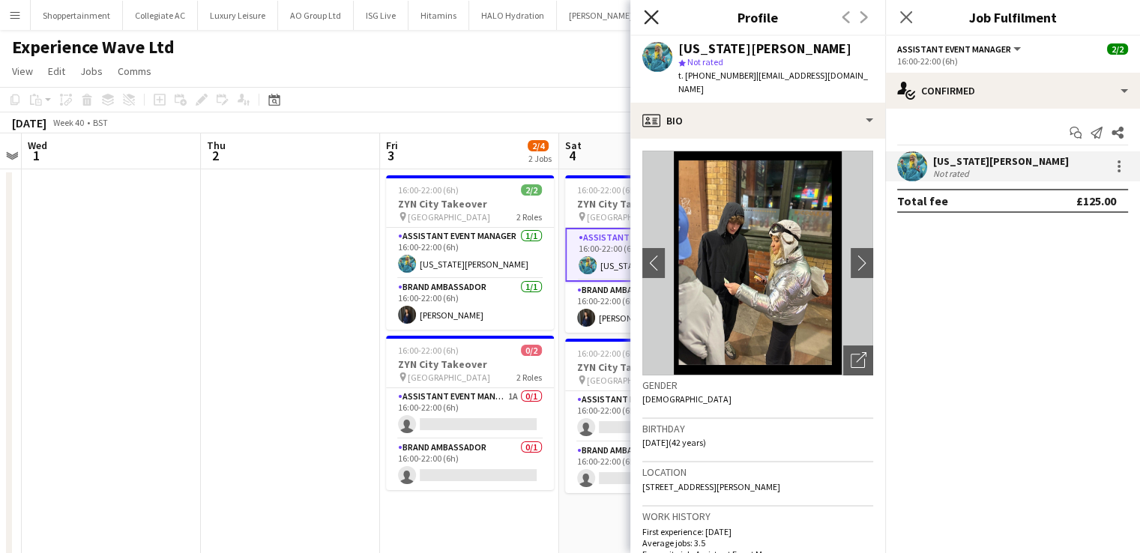
click at [644, 16] on icon "Close pop-in" at bounding box center [651, 17] width 14 height 14
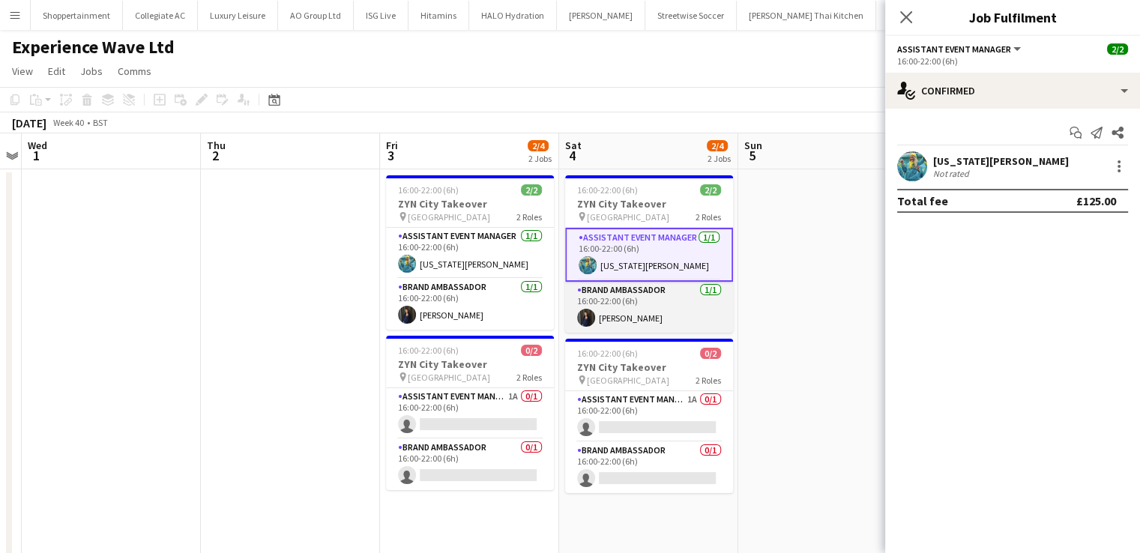
click at [620, 309] on app-card-role "Brand Ambassador 1/1 16:00-22:00 (6h) Liene Gulbe" at bounding box center [649, 307] width 168 height 51
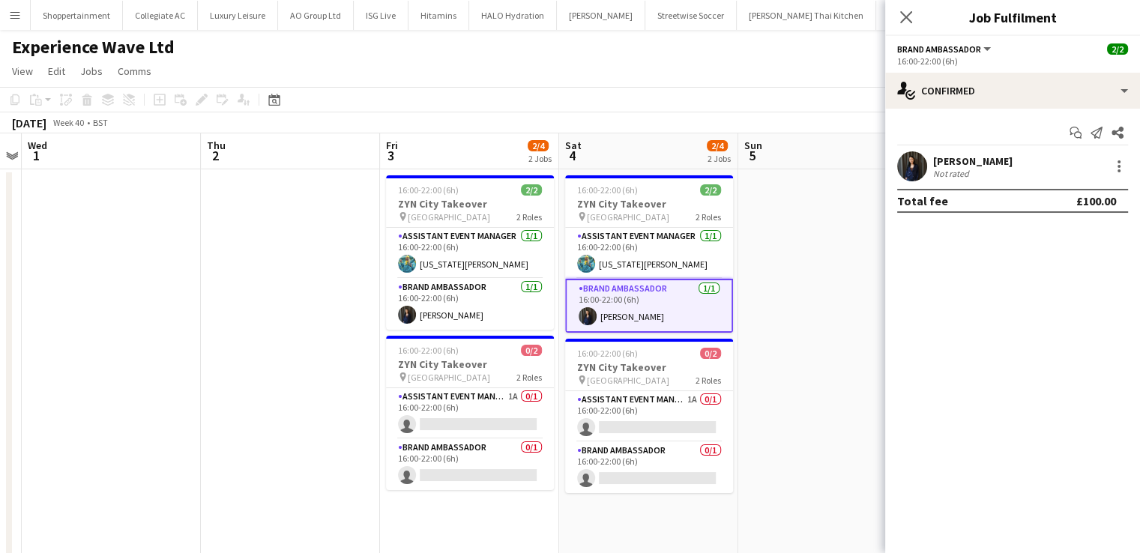
click at [945, 160] on div "Liene Gulbe" at bounding box center [972, 160] width 79 height 13
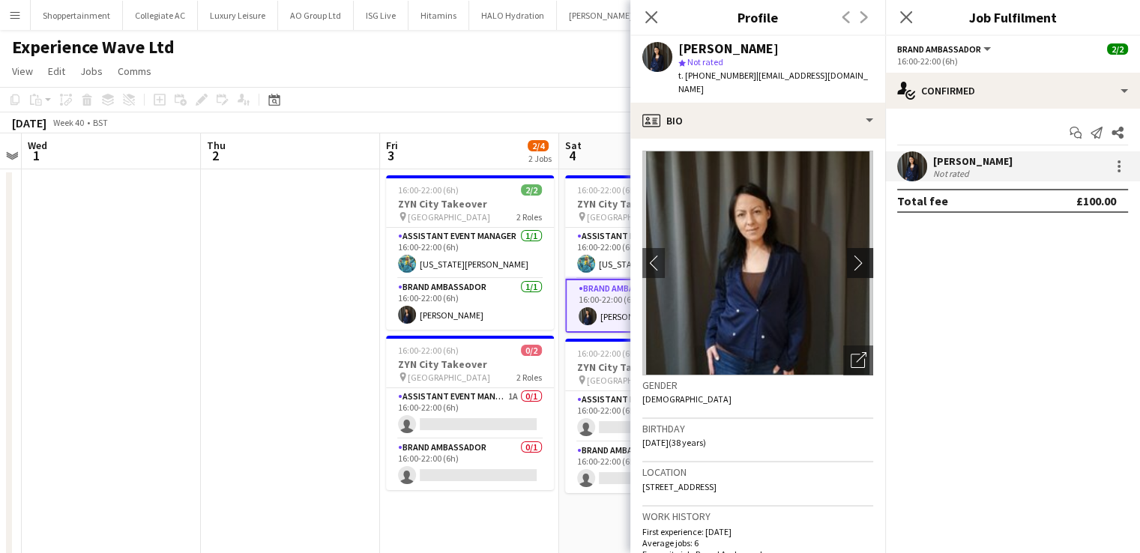
click at [850, 268] on app-icon "chevron-right" at bounding box center [861, 263] width 23 height 16
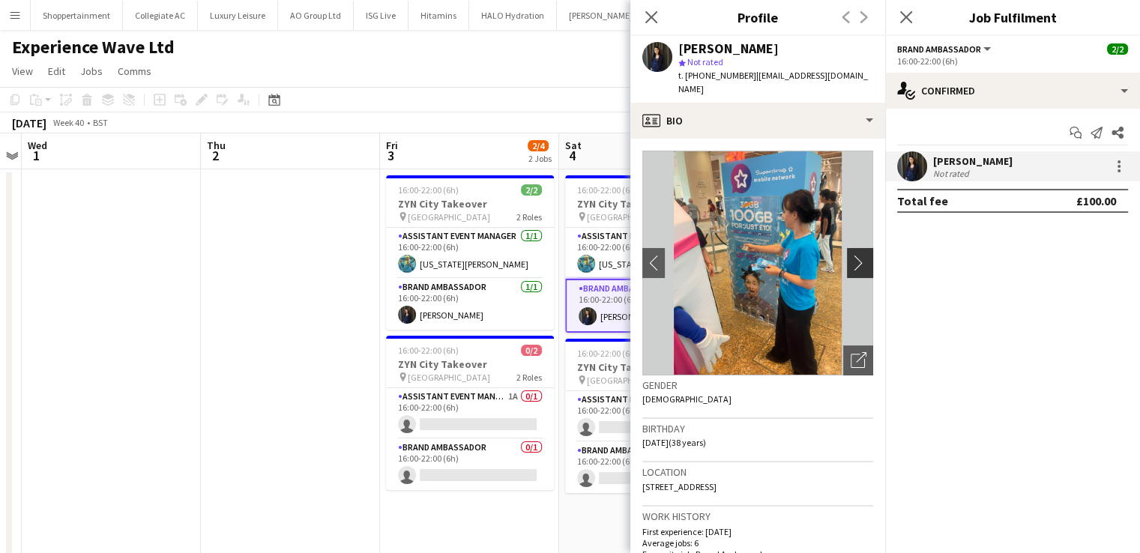
click at [850, 268] on app-icon "chevron-right" at bounding box center [861, 263] width 23 height 16
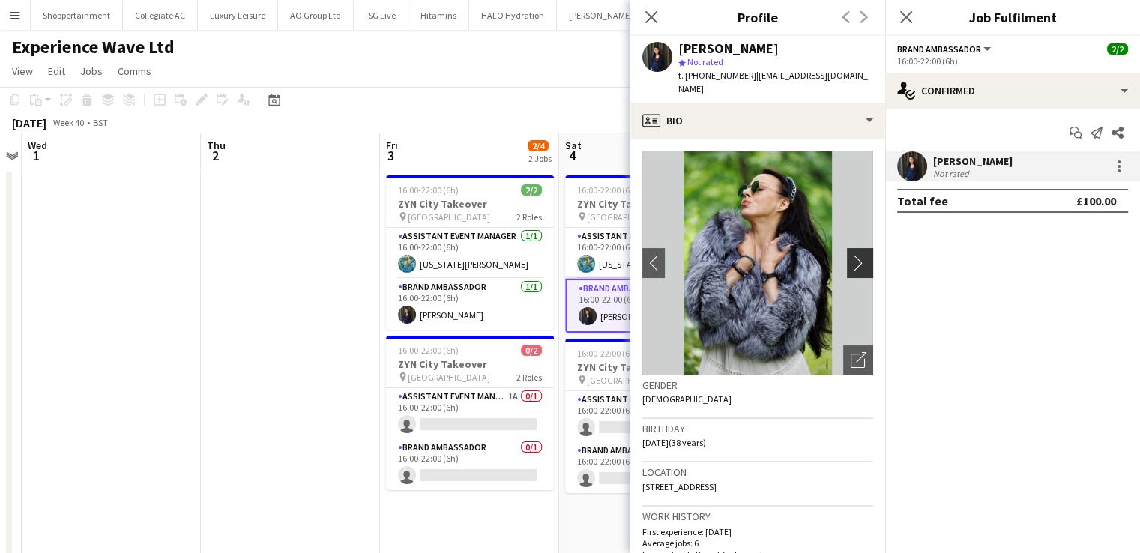
click at [850, 268] on app-icon "chevron-right" at bounding box center [861, 263] width 23 height 16
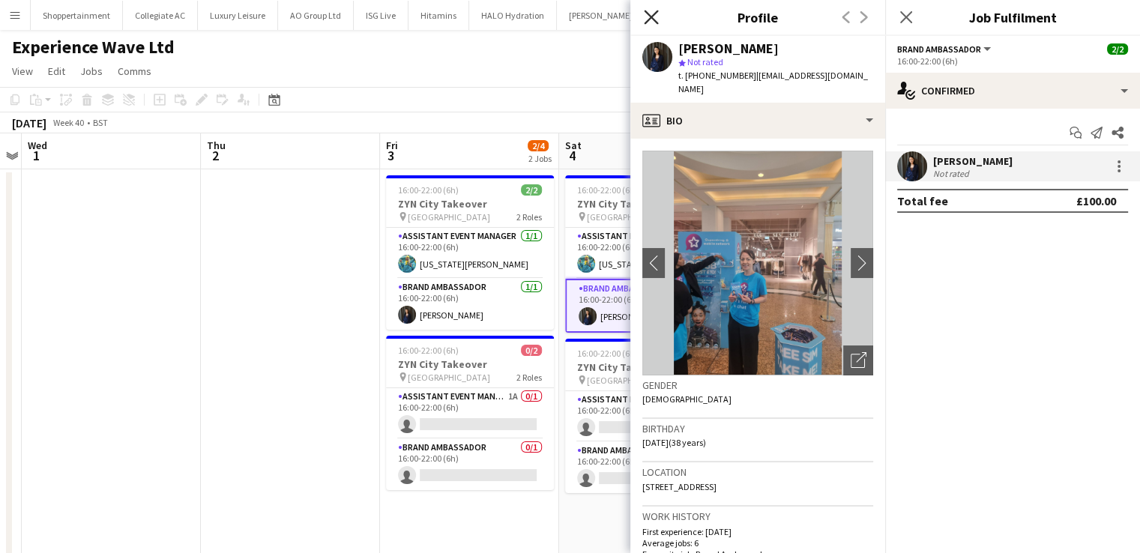
click at [647, 19] on icon "Close pop-in" at bounding box center [651, 17] width 14 height 14
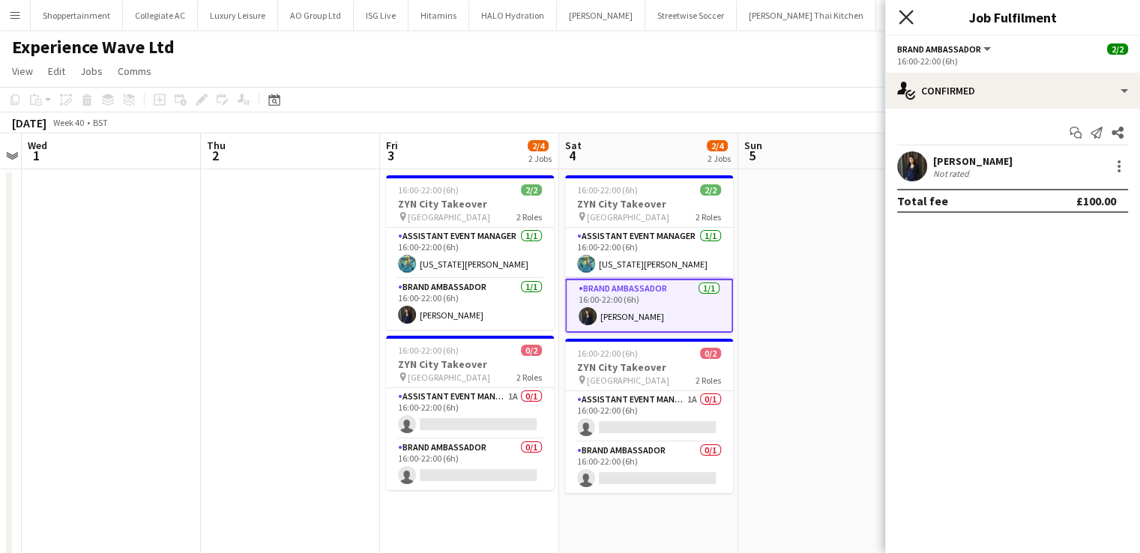
click at [908, 23] on icon "Close pop-in" at bounding box center [905, 17] width 14 height 14
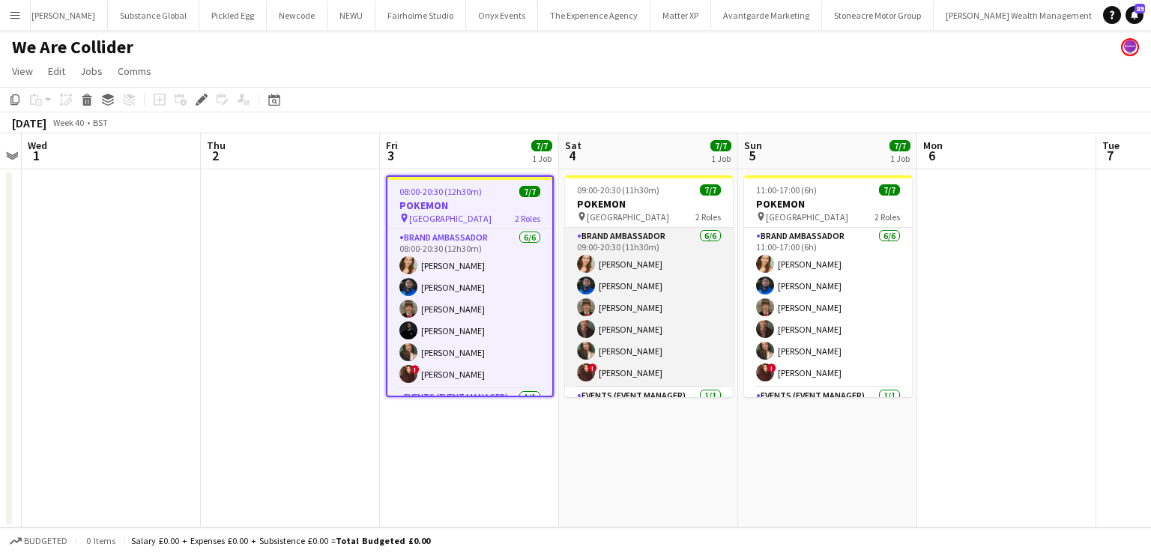
click at [680, 324] on app-card-role "Brand Ambassador [DATE] 09:00-20:30 (11h30m) [PERSON_NAME] [PERSON_NAME] [PERSO…" at bounding box center [649, 308] width 168 height 160
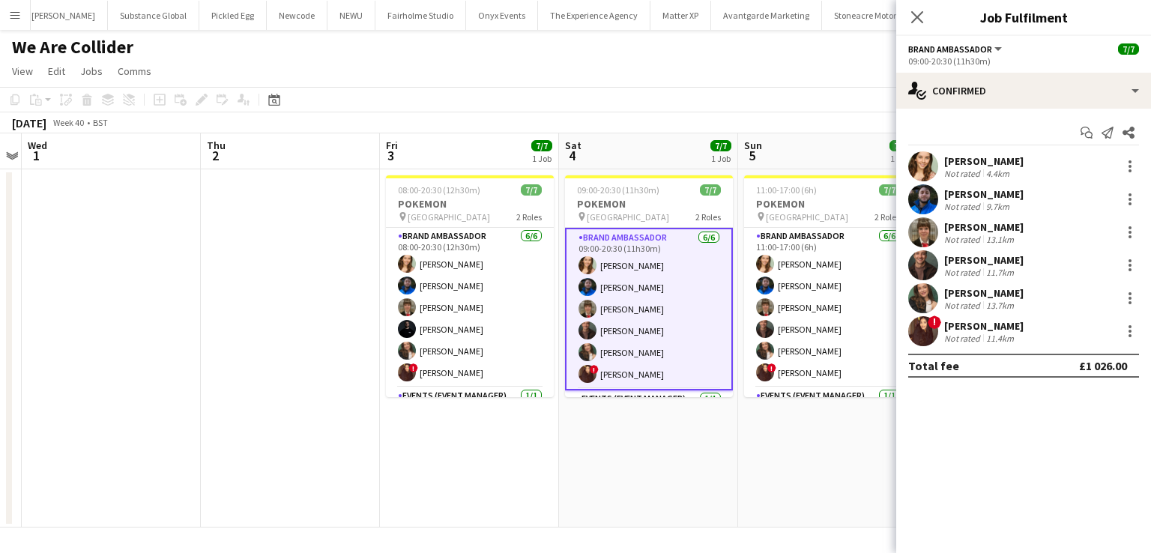
click at [1004, 220] on div "[PERSON_NAME]" at bounding box center [983, 226] width 79 height 13
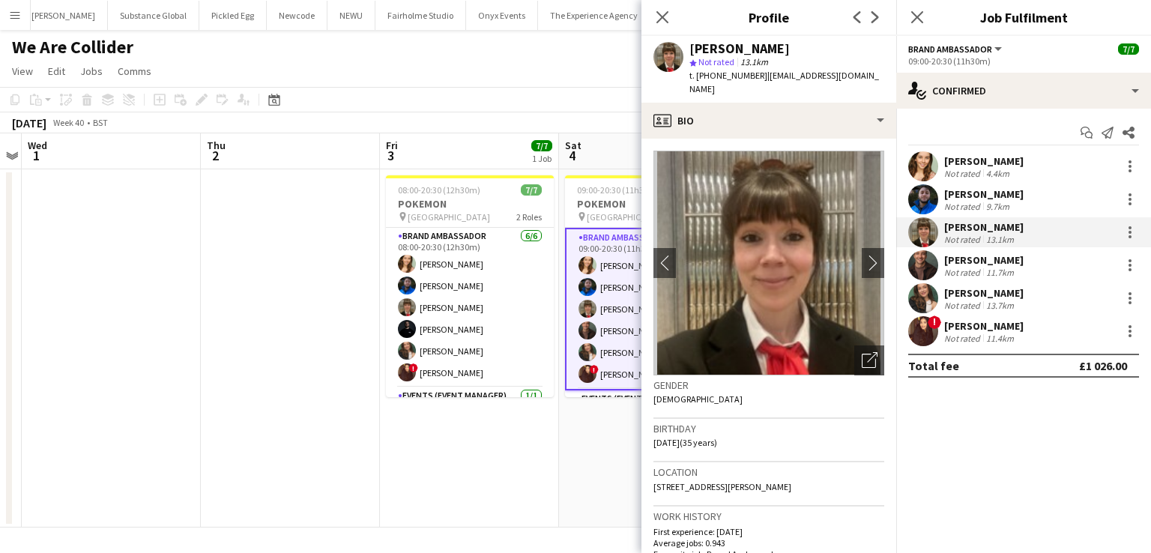
click at [961, 197] on div "Alexander Pandya" at bounding box center [983, 193] width 79 height 13
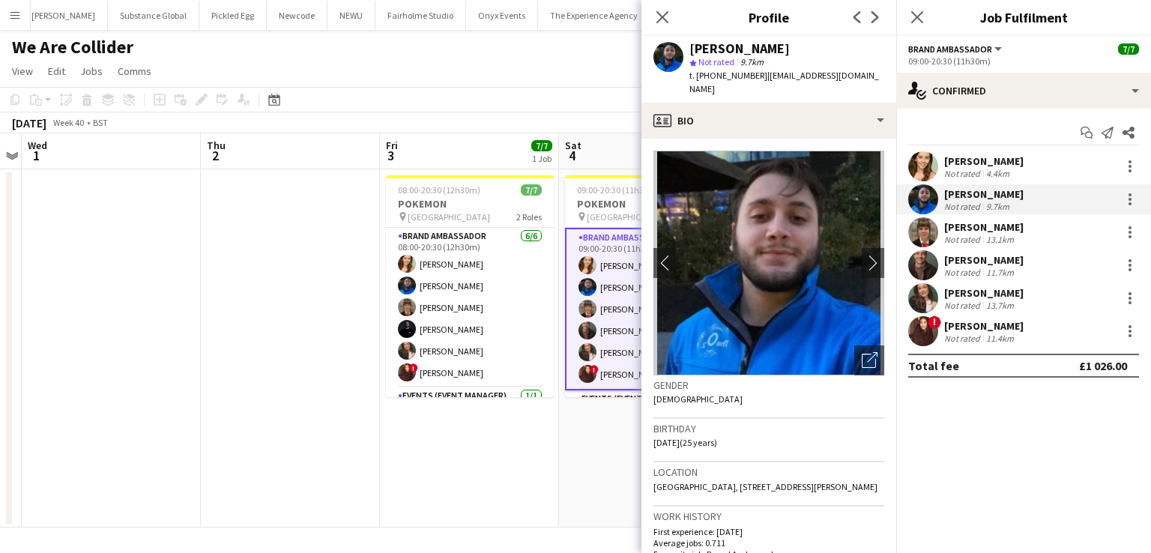
click at [968, 160] on div "Charlotte Tonge" at bounding box center [983, 160] width 79 height 13
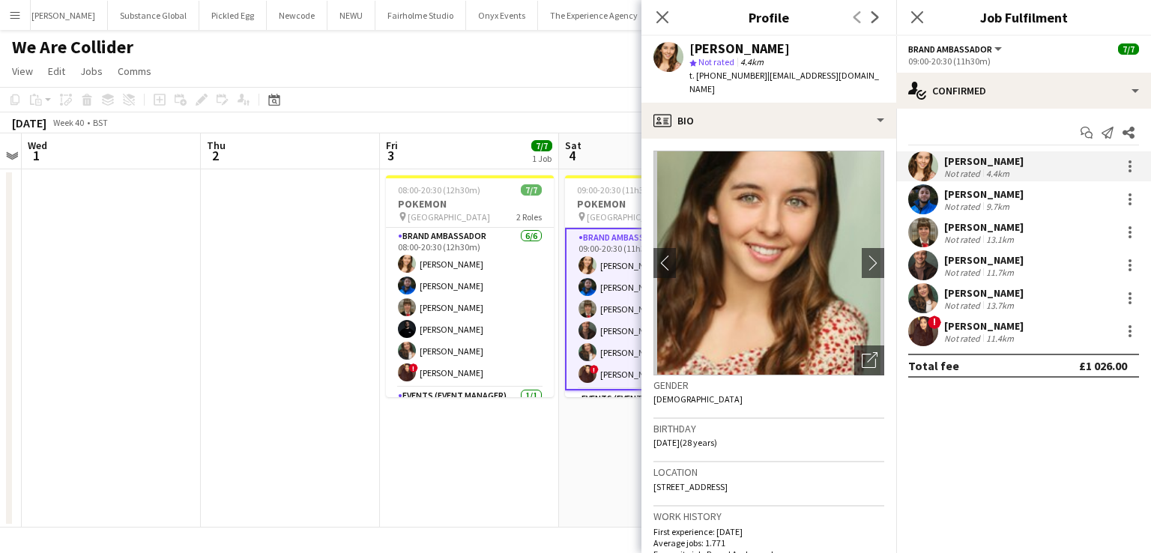
click at [964, 294] on div "Rebecca Cilento" at bounding box center [983, 292] width 79 height 13
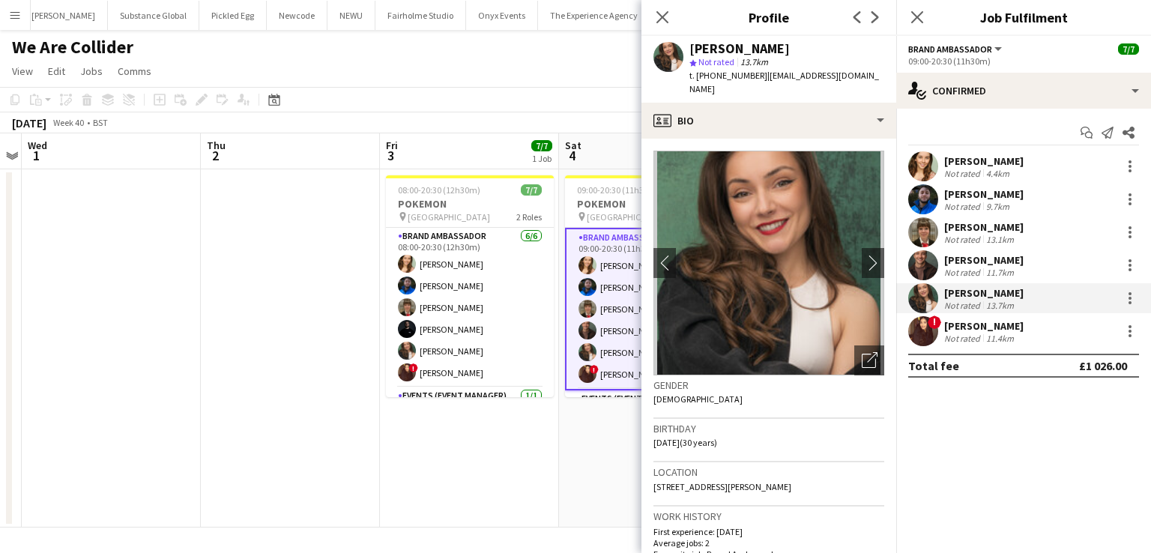
click at [962, 324] on div "Henna Patel" at bounding box center [983, 325] width 79 height 13
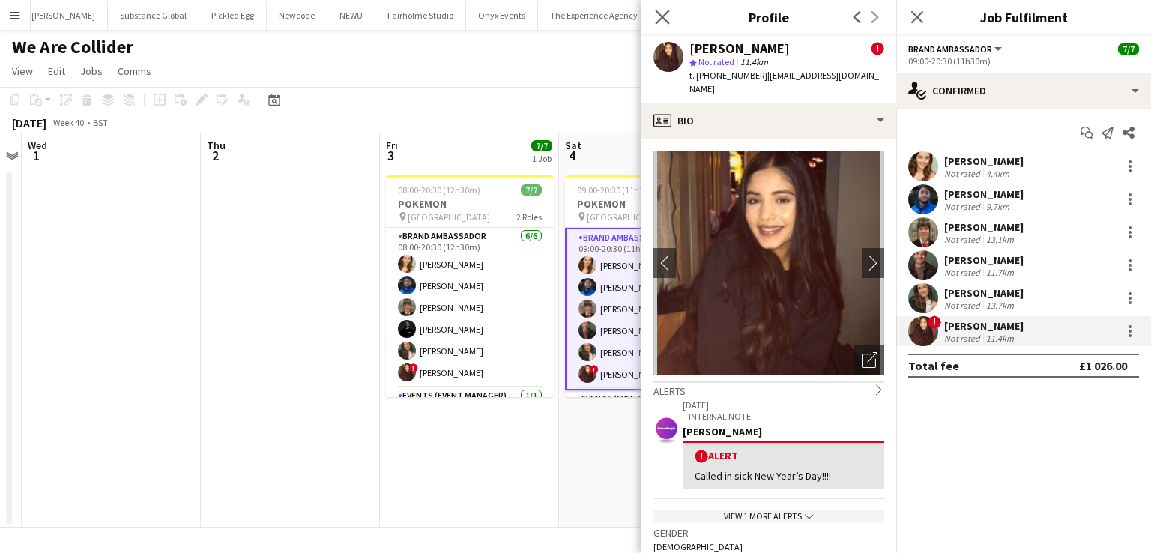
click at [662, 27] on app-icon "Close pop-in" at bounding box center [663, 18] width 22 height 22
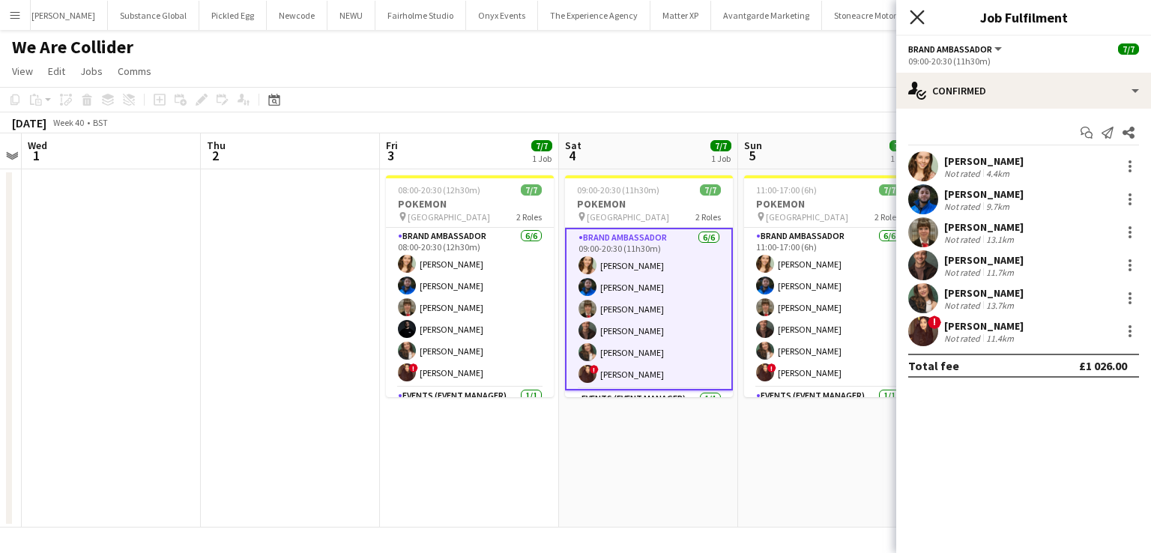
click at [922, 23] on icon "Close pop-in" at bounding box center [917, 17] width 14 height 14
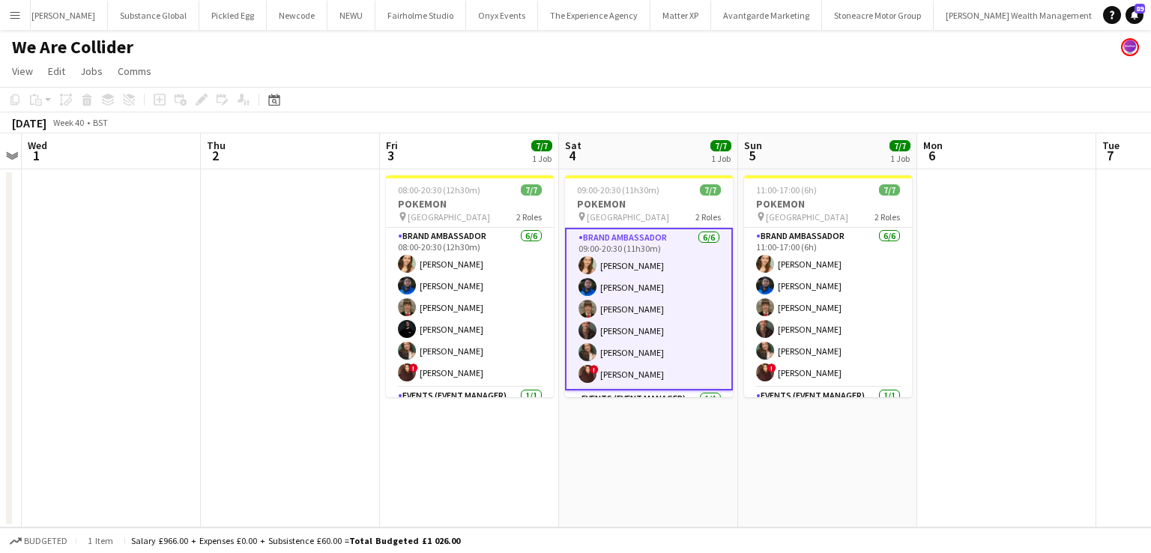
click at [680, 256] on app-card-role "Brand Ambassador 6/6 09:00-20:30 (11h30m) Charlotte Tonge Alexander Pandya Heat…" at bounding box center [649, 309] width 168 height 163
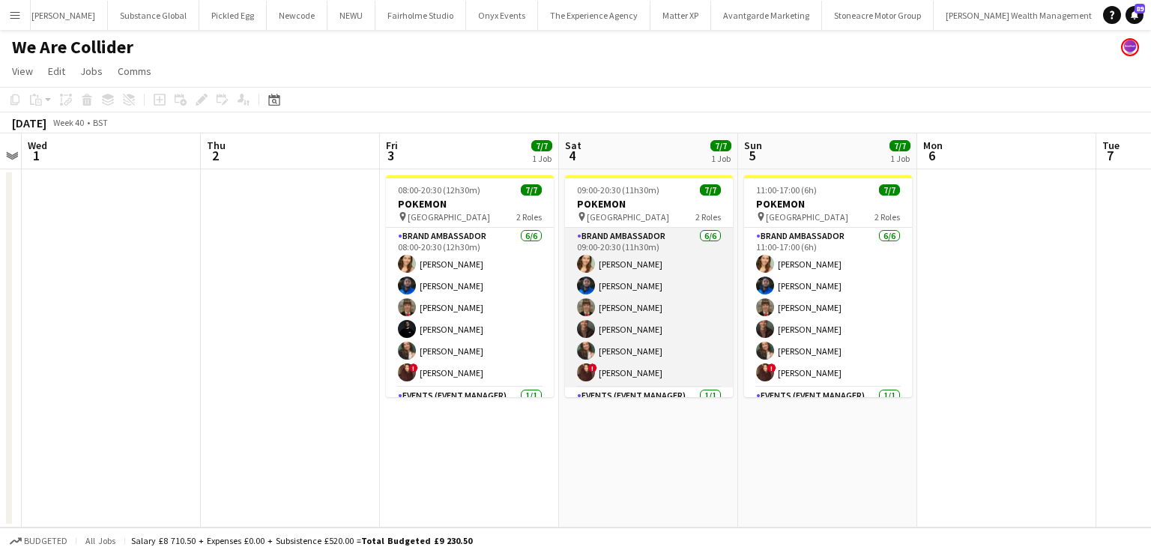
click at [680, 256] on app-card-role "Brand Ambassador 6/6 09:00-20:30 (11h30m) Charlotte Tonge Alexander Pandya Heat…" at bounding box center [649, 308] width 168 height 160
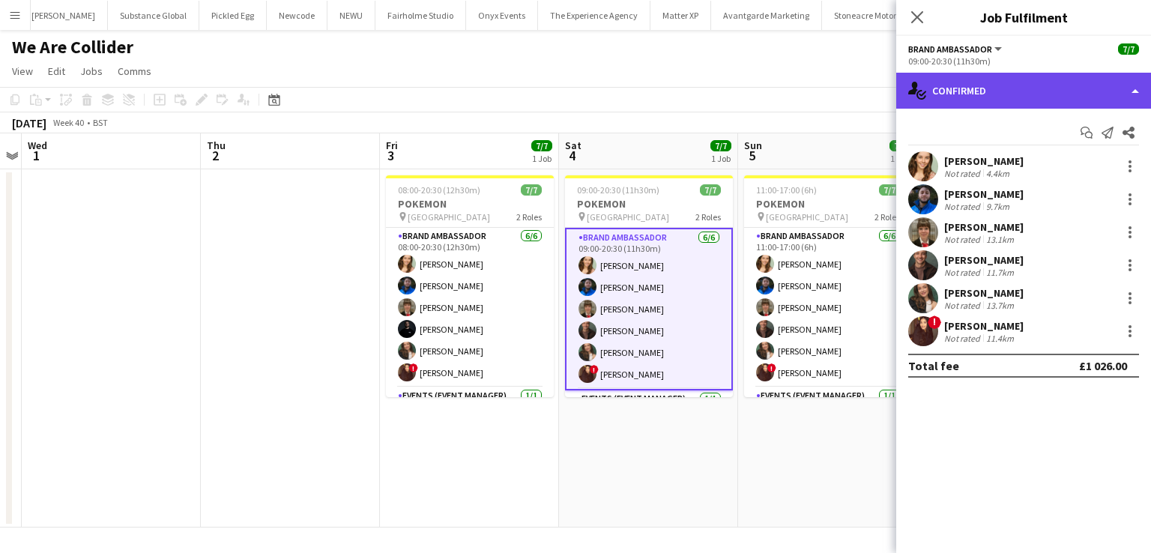
click at [1137, 91] on div "single-neutral-actions-check-2 Confirmed" at bounding box center [1023, 91] width 255 height 36
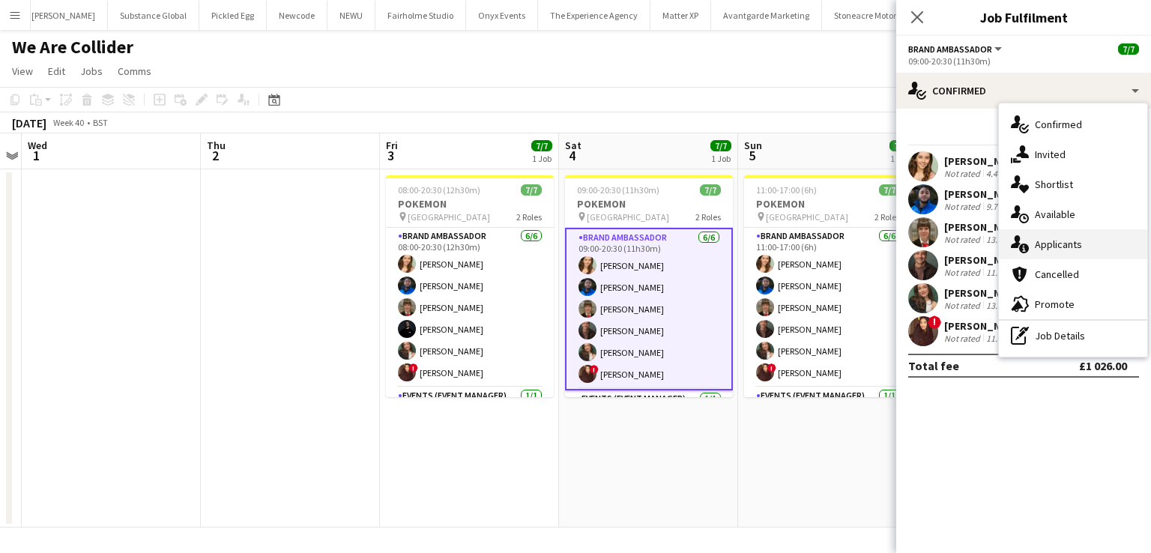
click at [1061, 249] on div "single-neutral-actions-information Applicants" at bounding box center [1073, 244] width 148 height 30
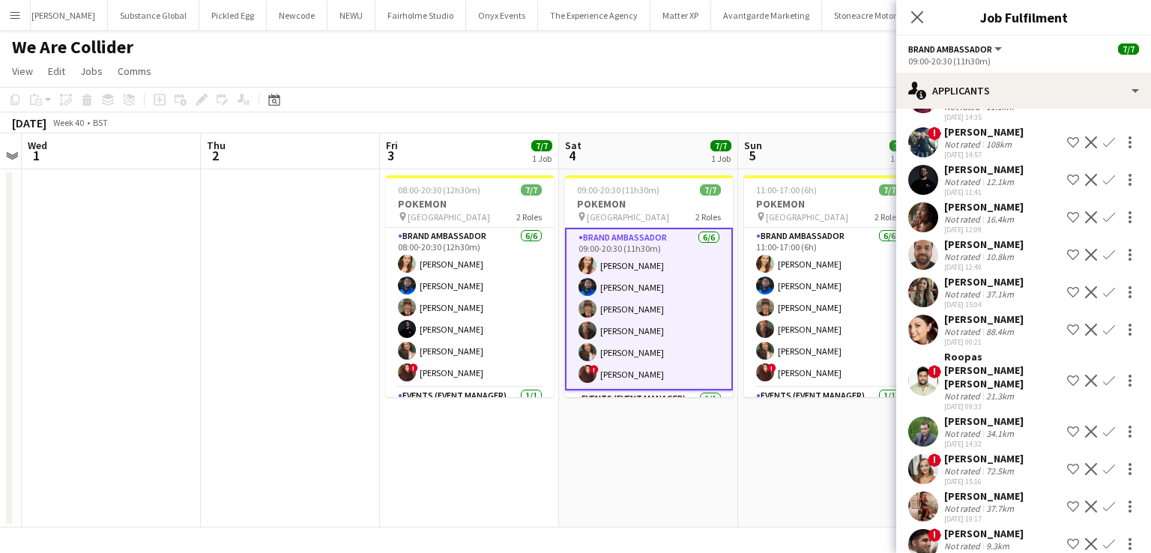
scroll to position [378, 0]
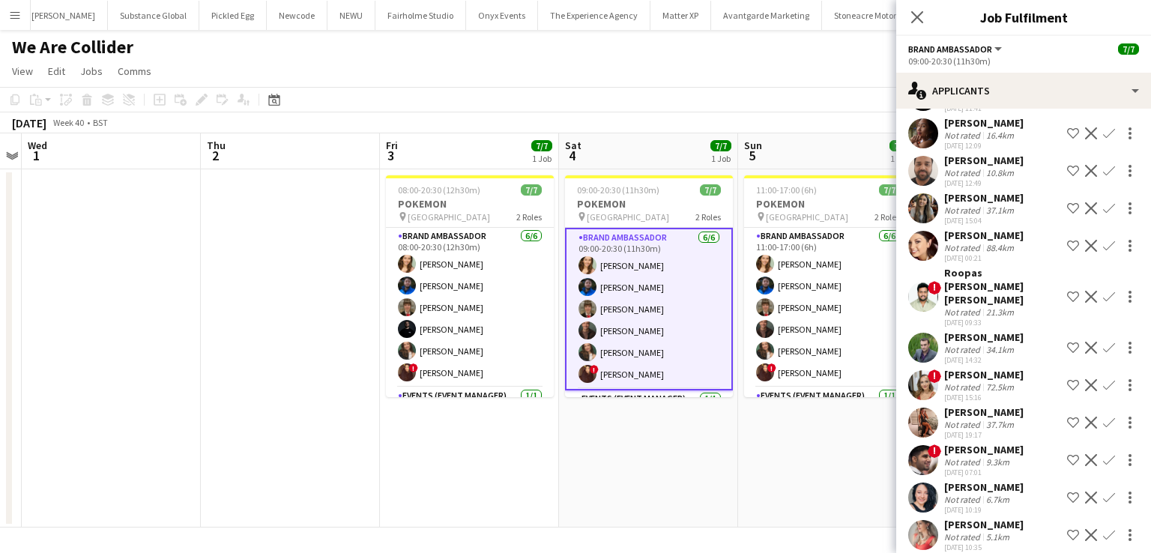
click at [974, 368] on div "Charlotte Carter" at bounding box center [983, 374] width 79 height 13
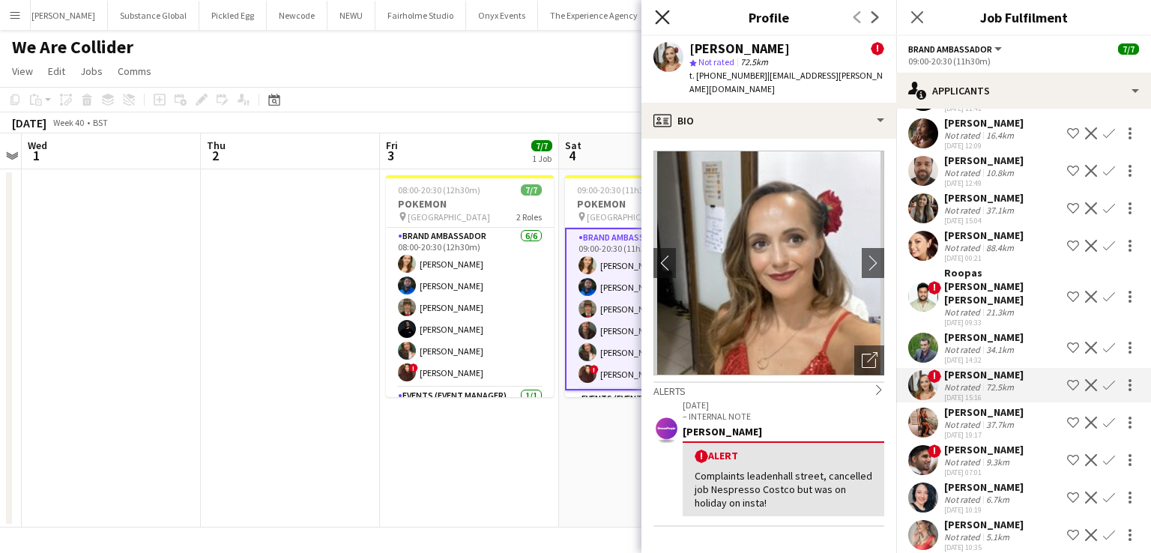
click at [666, 13] on icon at bounding box center [662, 17] width 14 height 14
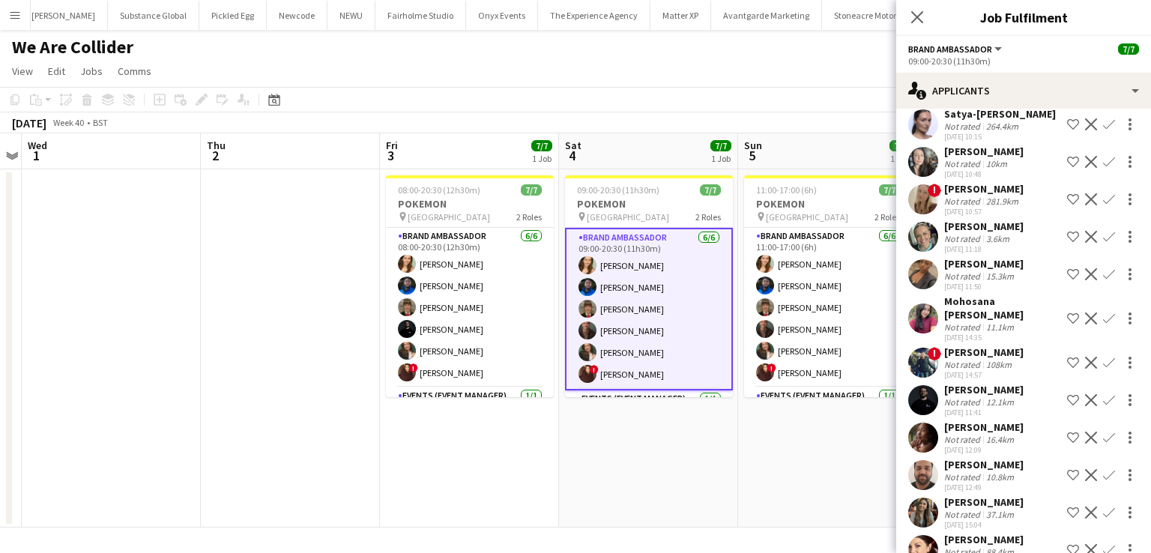
scroll to position [0, 0]
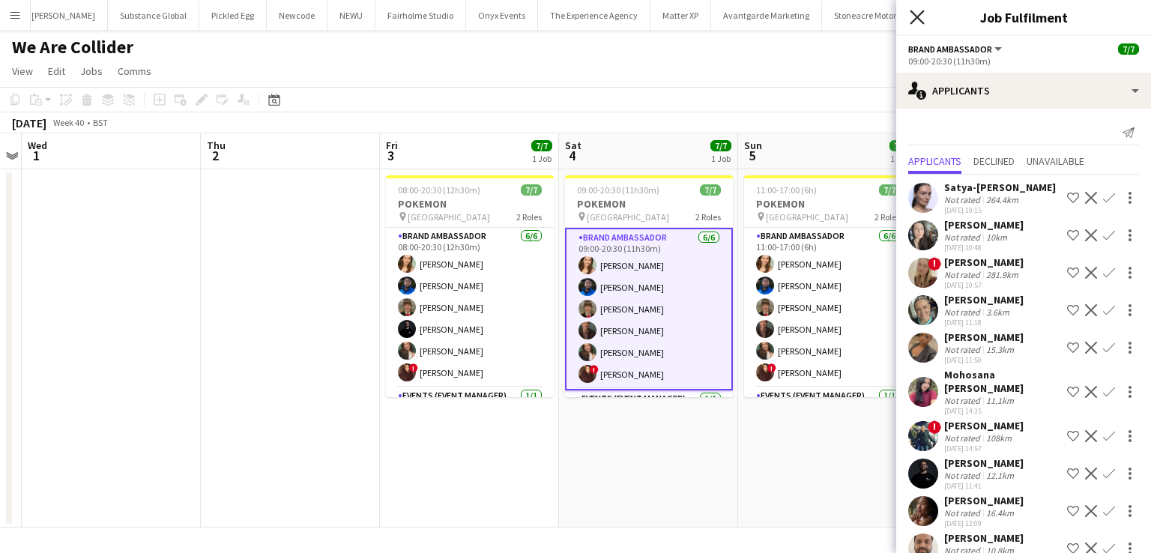
click at [923, 19] on icon "Close pop-in" at bounding box center [917, 17] width 14 height 14
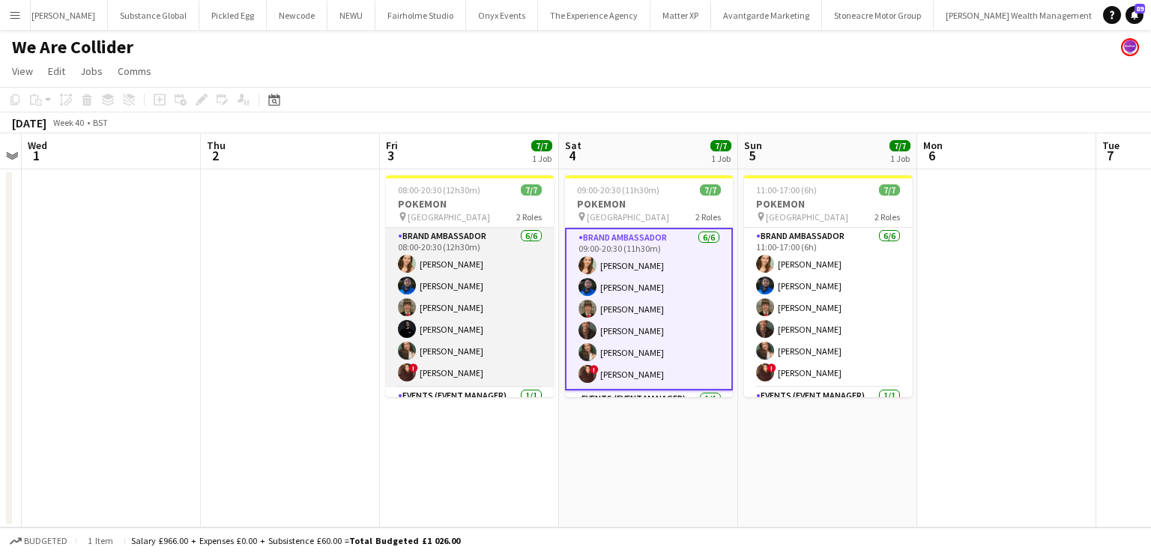
click at [447, 327] on app-card-role "Brand Ambassador 6/6 08:00-20:30 (12h30m) Charlotte Tonge Alexander Pandya Heat…" at bounding box center [470, 308] width 168 height 160
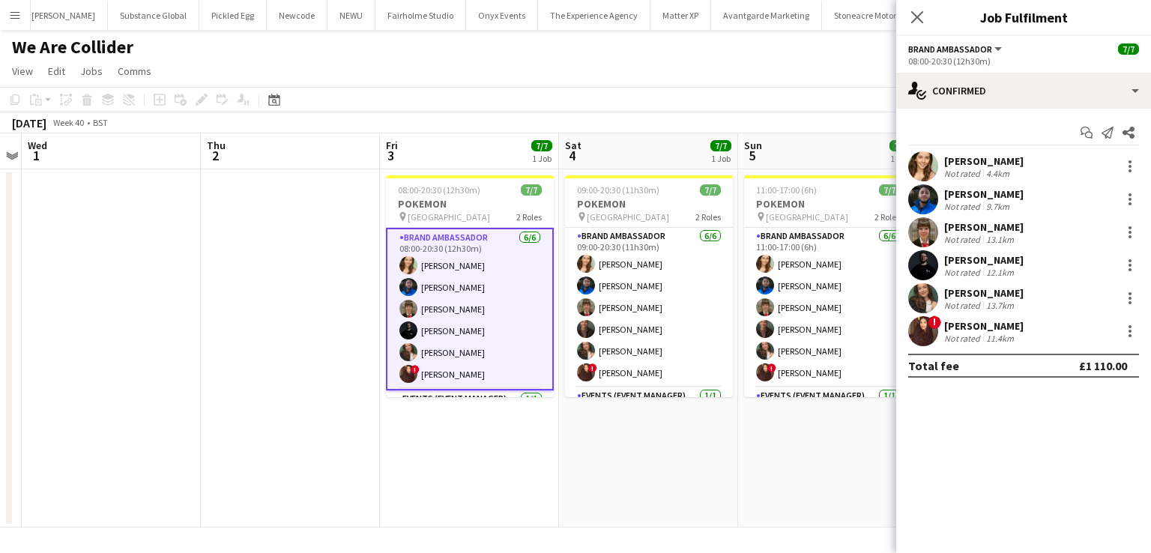
click at [968, 259] on div "Brandon Cooper" at bounding box center [983, 259] width 79 height 13
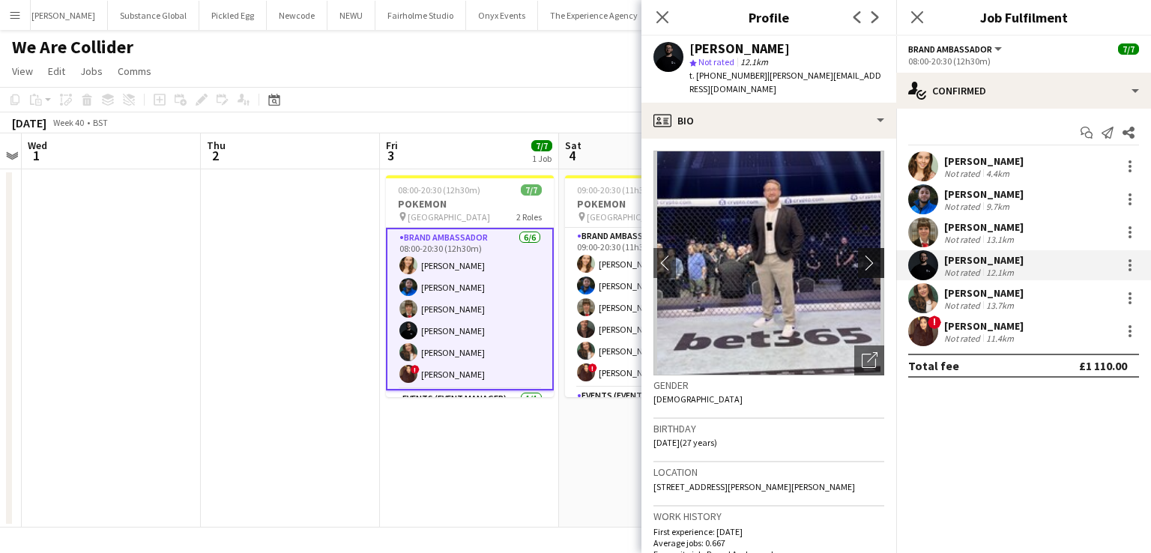
click at [862, 255] on app-icon "chevron-right" at bounding box center [873, 263] width 23 height 16
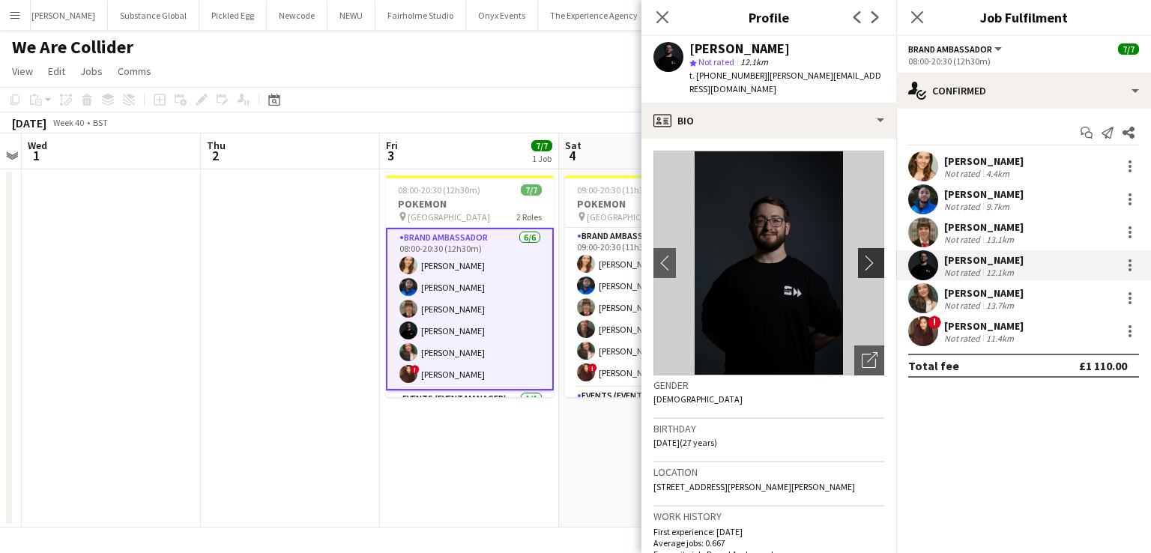
click at [862, 255] on app-icon "chevron-right" at bounding box center [873, 263] width 23 height 16
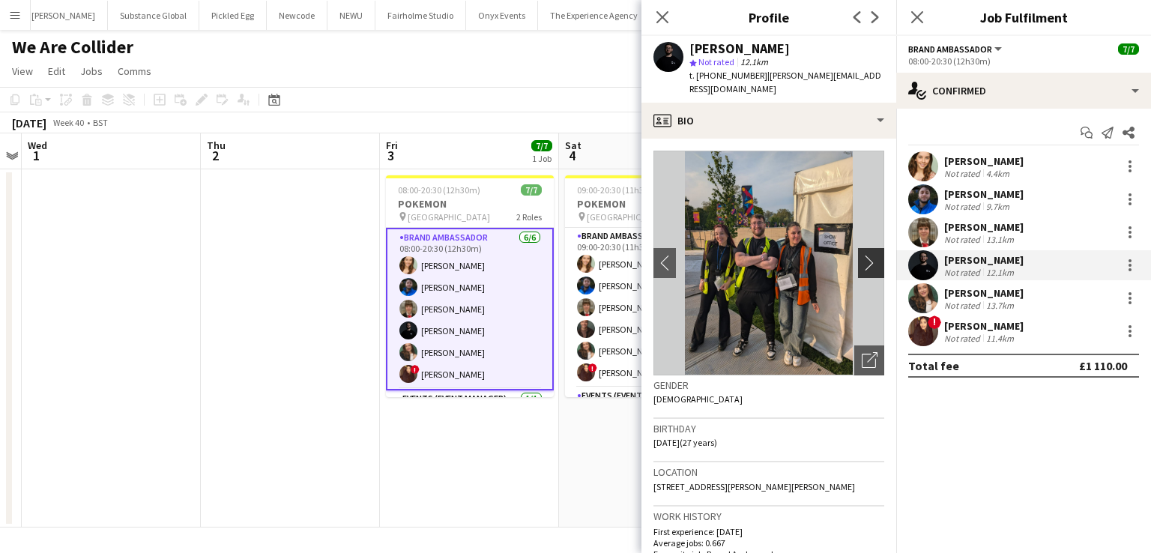
click at [862, 255] on app-icon "chevron-right" at bounding box center [873, 263] width 23 height 16
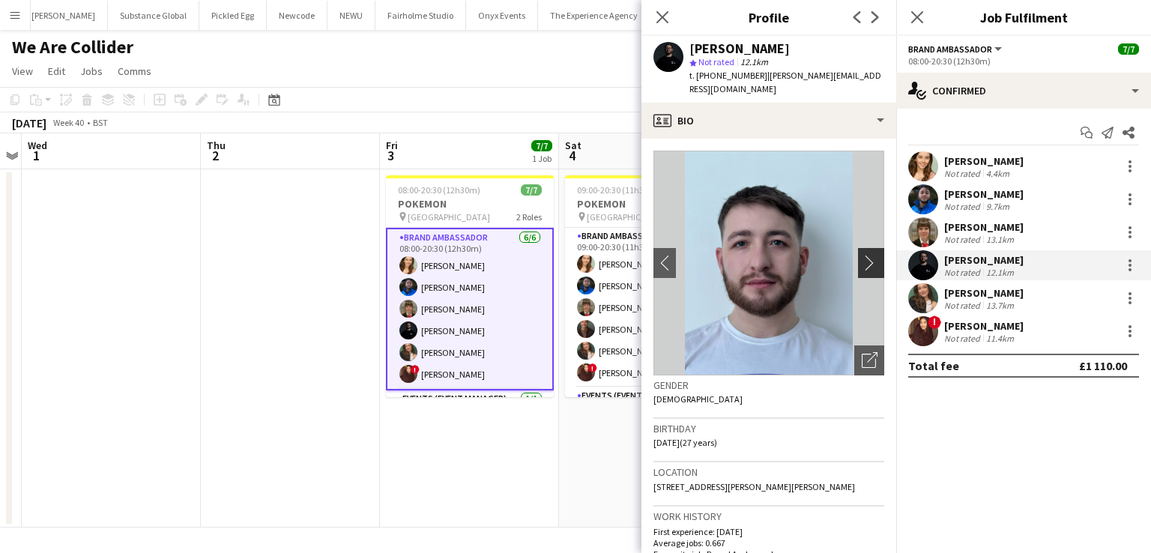
click at [862, 255] on app-icon "chevron-right" at bounding box center [873, 263] width 23 height 16
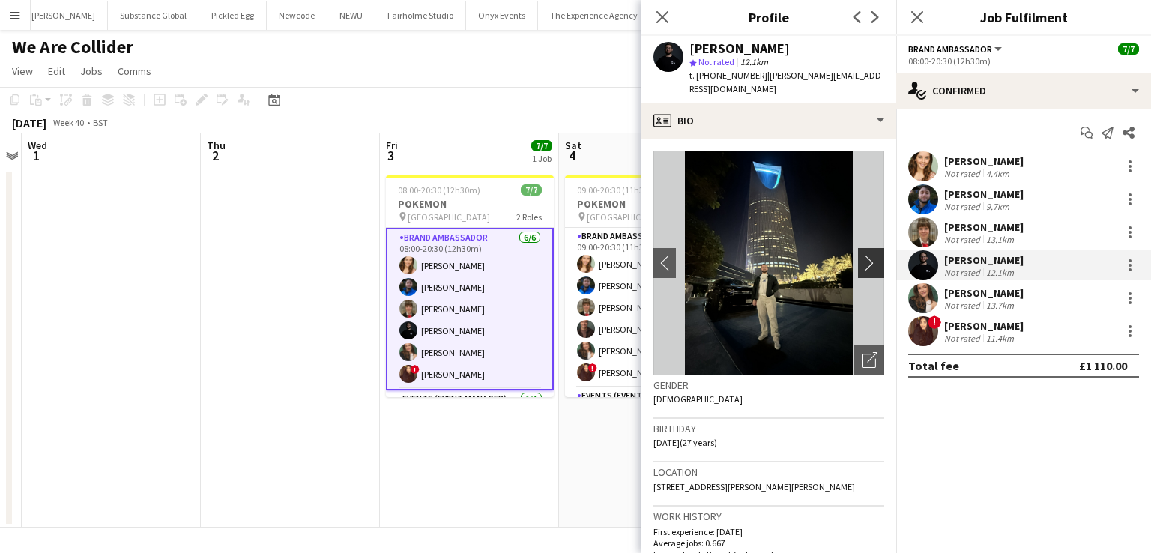
click at [862, 255] on app-icon "chevron-right" at bounding box center [873, 263] width 23 height 16
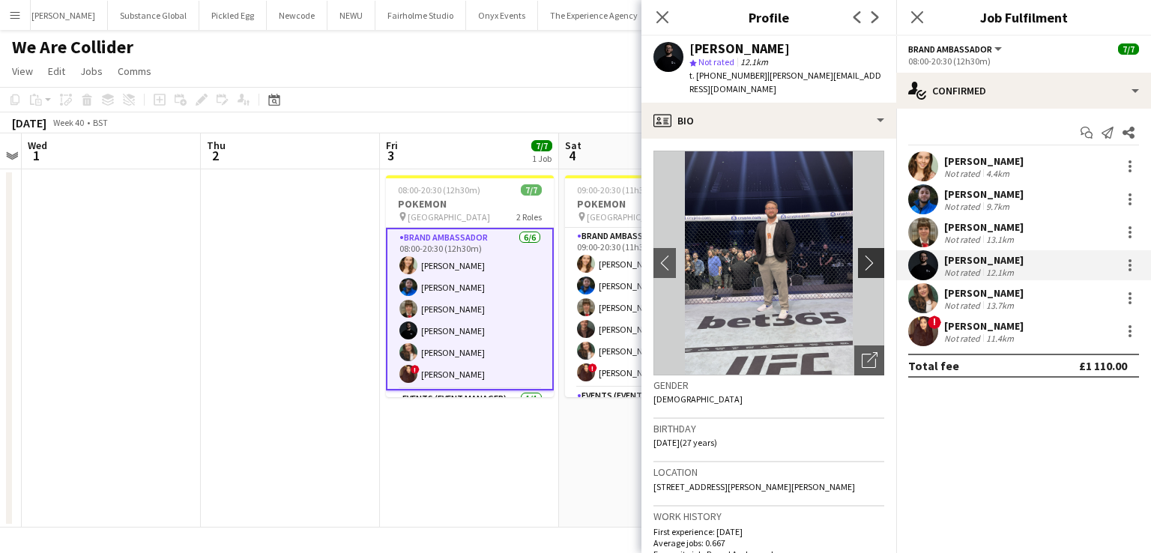
click at [862, 255] on app-icon "chevron-right" at bounding box center [873, 263] width 23 height 16
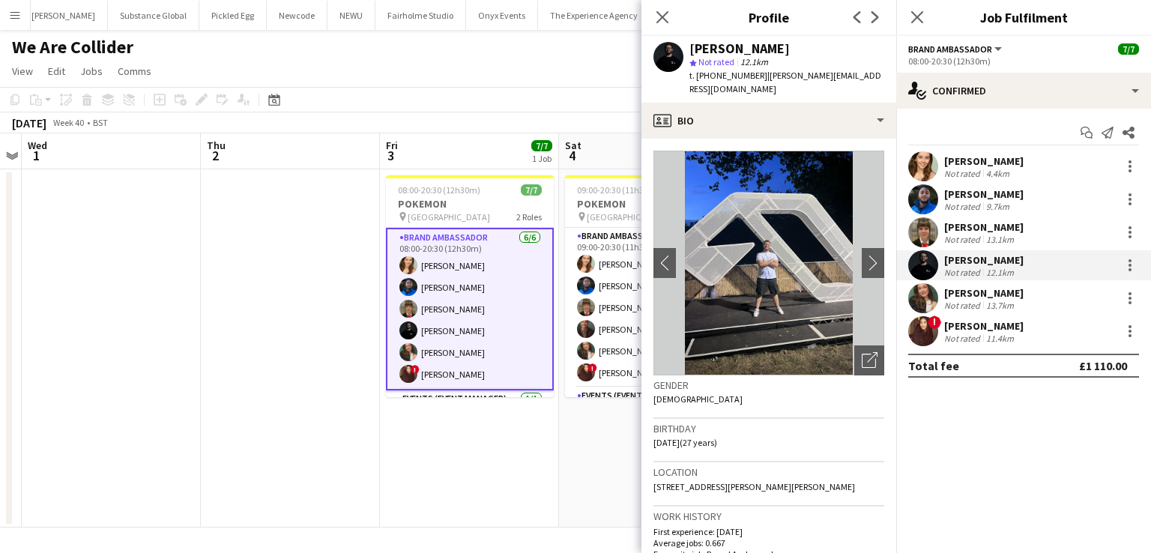
click at [652, 8] on div "Close pop-in" at bounding box center [662, 17] width 42 height 34
click at [662, 18] on icon at bounding box center [662, 17] width 14 height 14
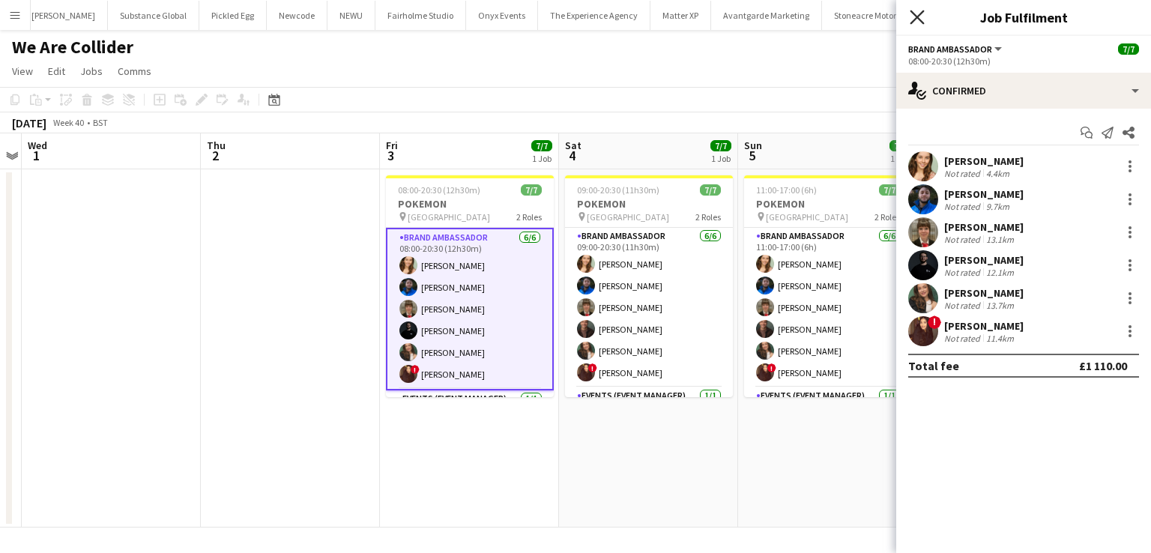
click at [914, 15] on icon at bounding box center [917, 17] width 14 height 14
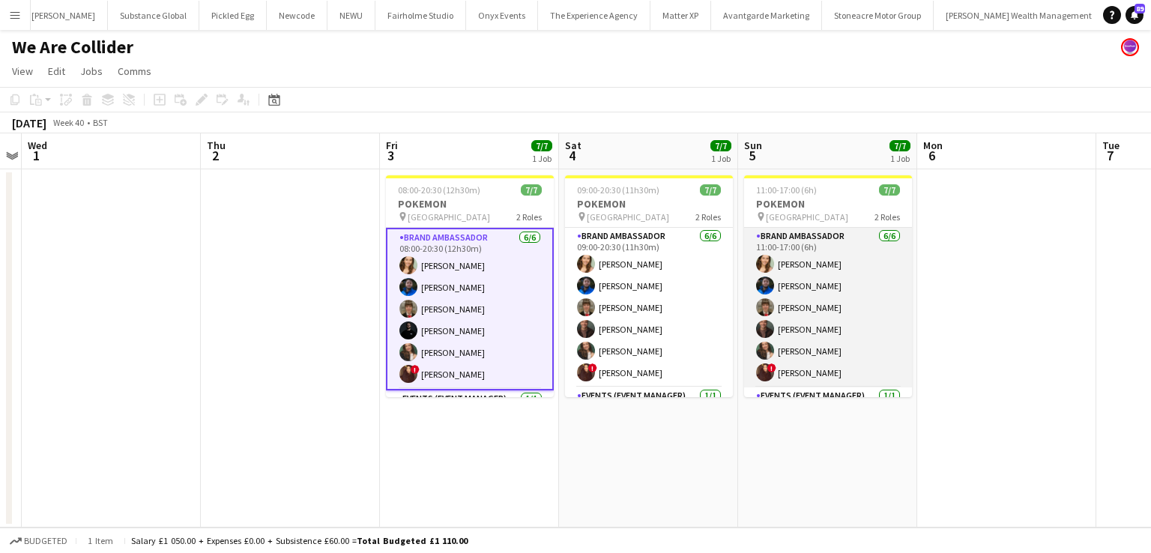
click at [819, 287] on app-card-role "Brand Ambassador 6/6 11:00-17:00 (6h) Charlotte Tonge Alexander Pandya Heather …" at bounding box center [828, 308] width 168 height 160
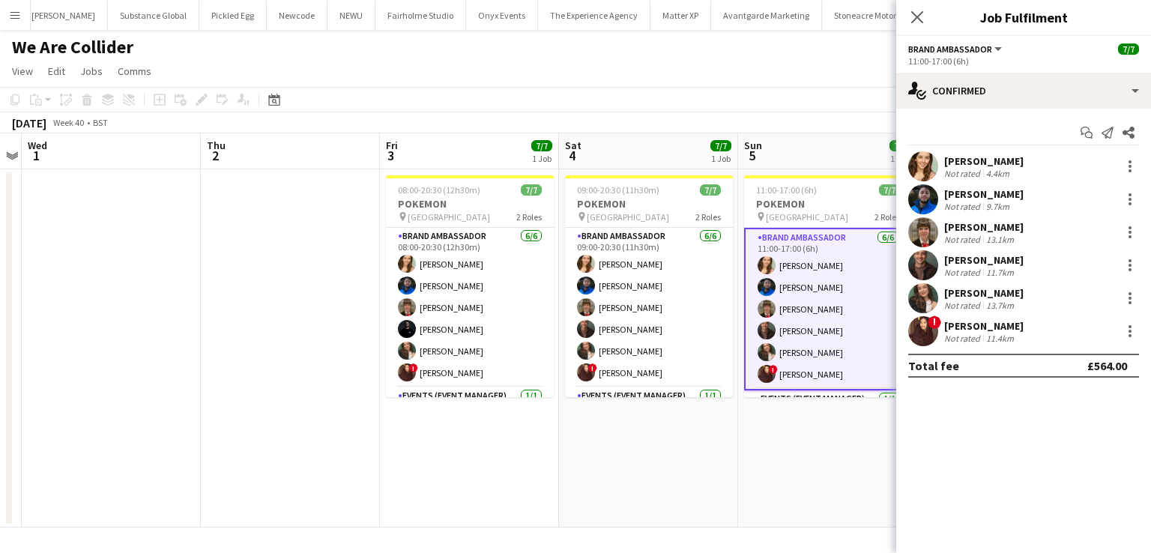
click at [968, 193] on div "Alexander Pandya" at bounding box center [983, 193] width 79 height 13
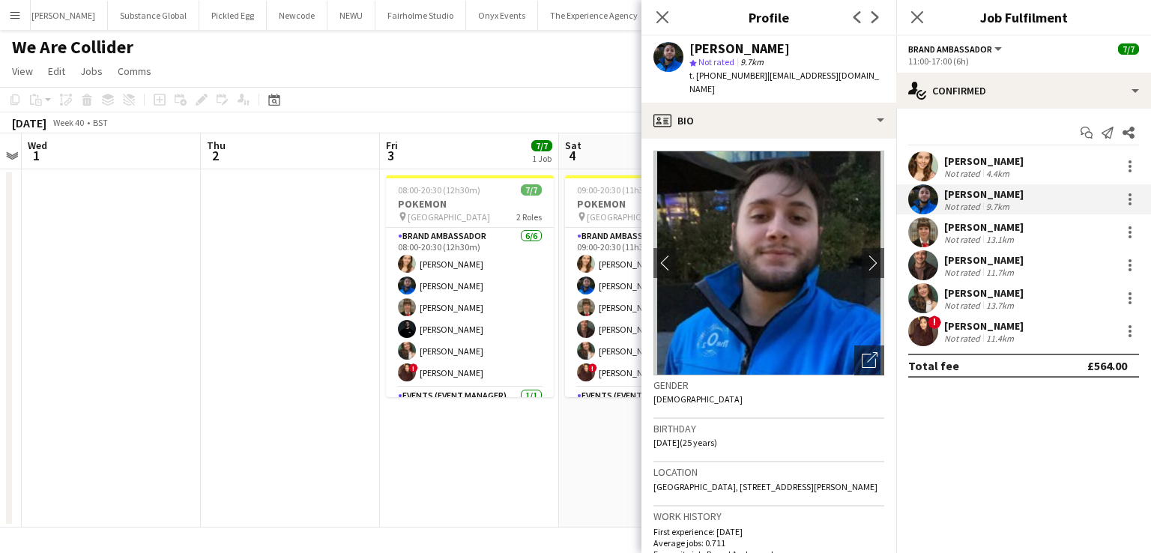
click at [847, 244] on img at bounding box center [768, 263] width 231 height 225
click at [862, 255] on app-icon "chevron-right" at bounding box center [873, 263] width 23 height 16
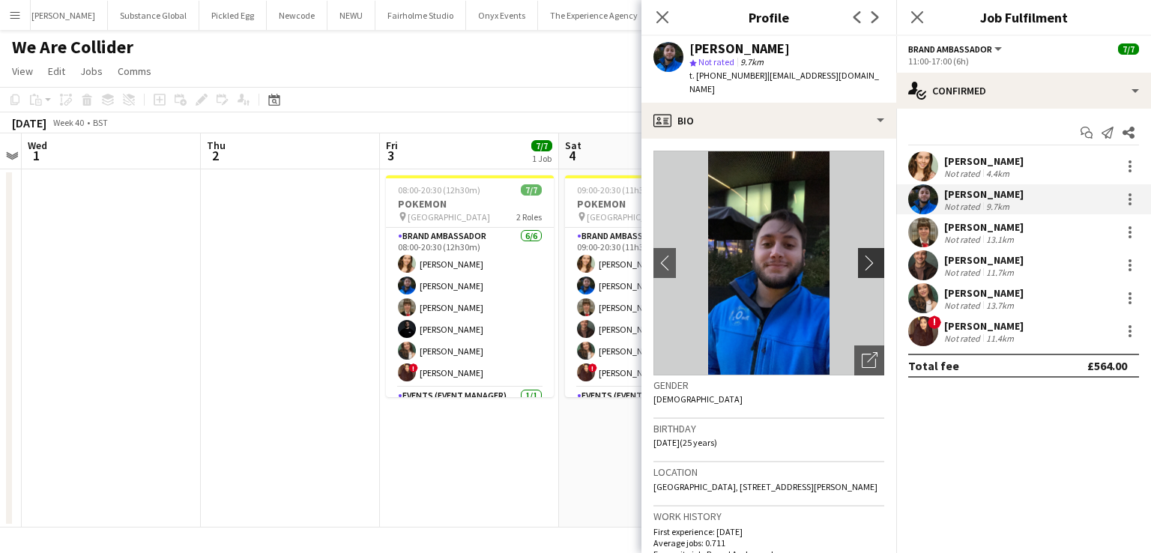
click at [862, 255] on app-icon "chevron-right" at bounding box center [873, 263] width 23 height 16
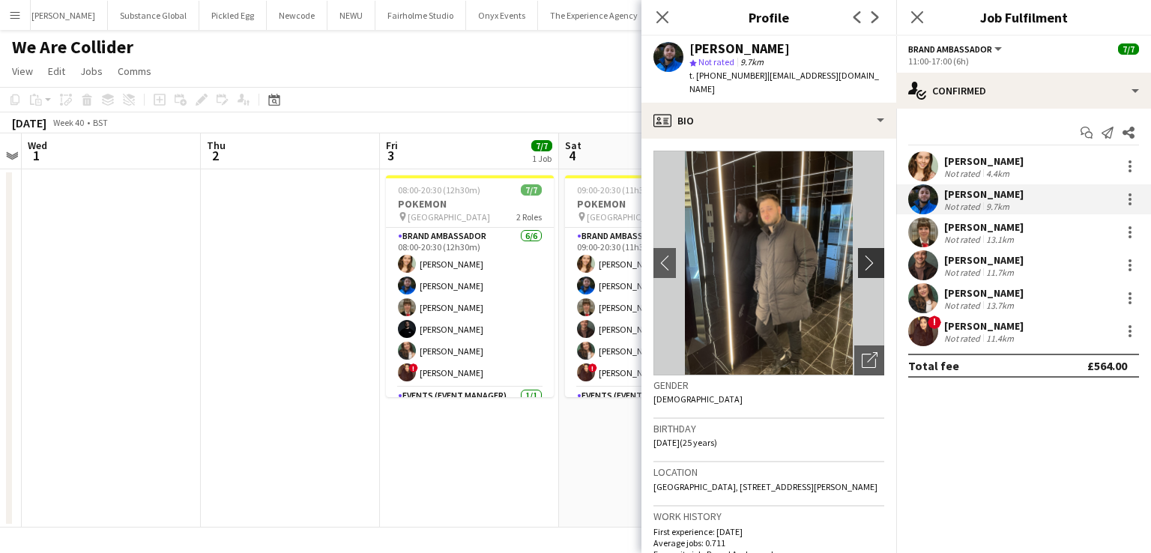
click at [862, 255] on app-icon "chevron-right" at bounding box center [873, 263] width 23 height 16
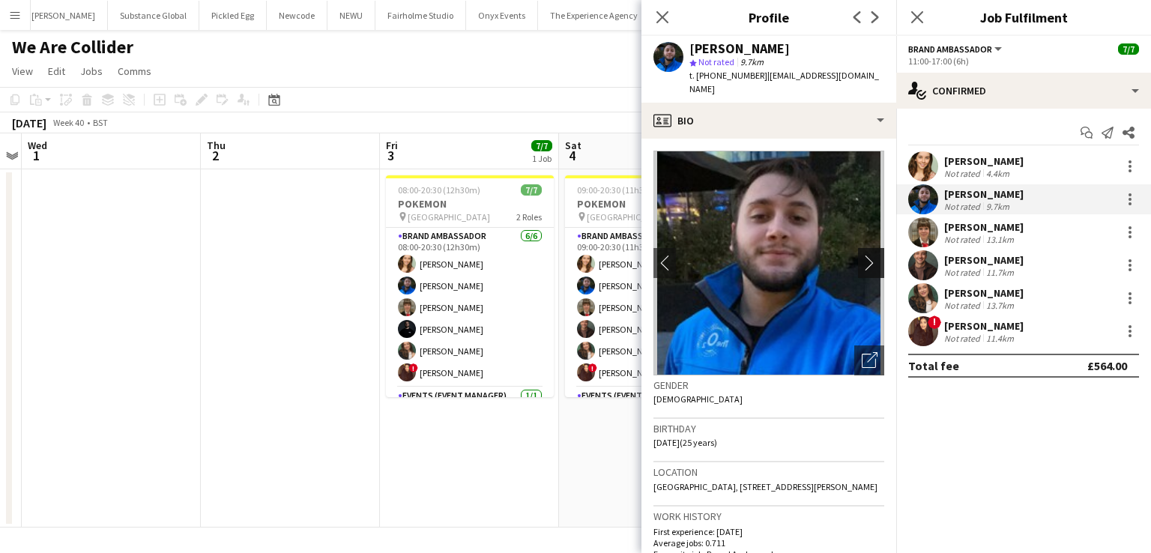
click at [862, 255] on app-icon "chevron-right" at bounding box center [873, 263] width 23 height 16
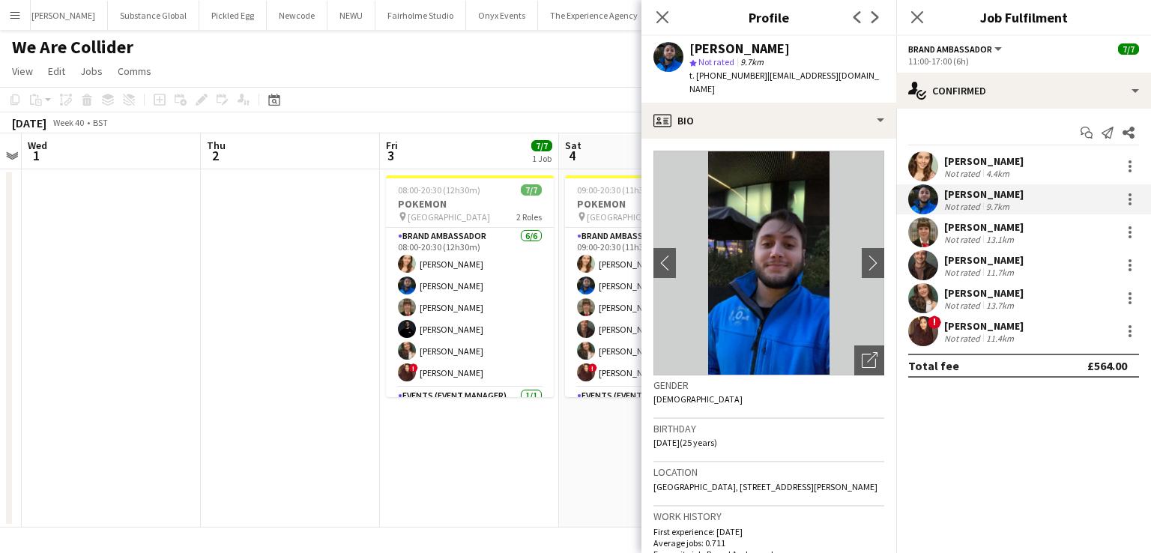
click at [994, 292] on div "Rebecca Cilento" at bounding box center [983, 292] width 79 height 13
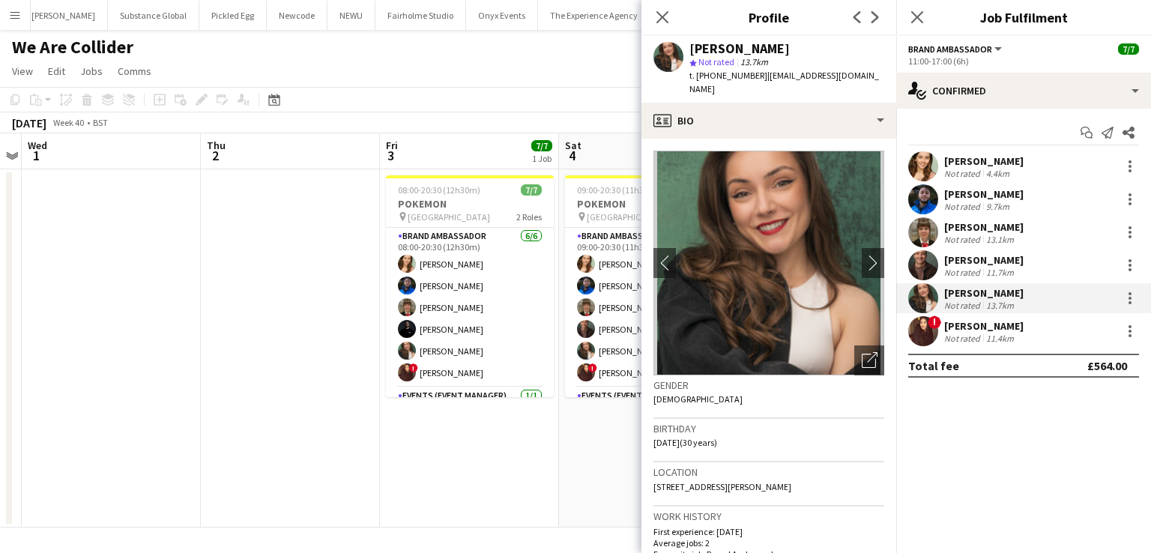
click at [983, 259] on div "Colin Marshall" at bounding box center [983, 259] width 79 height 13
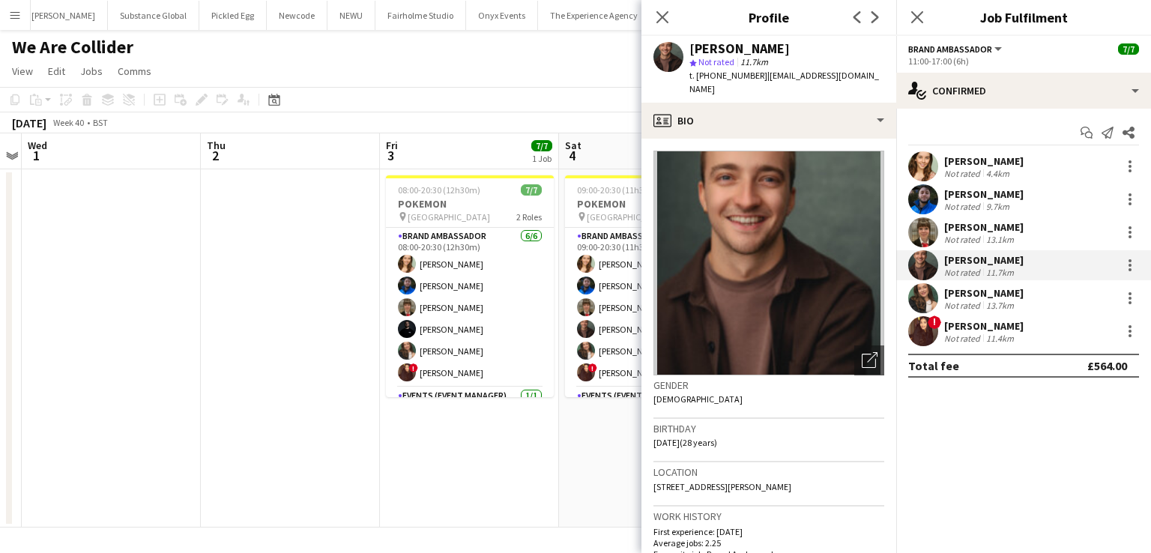
click at [973, 226] on div "[PERSON_NAME]" at bounding box center [983, 226] width 79 height 13
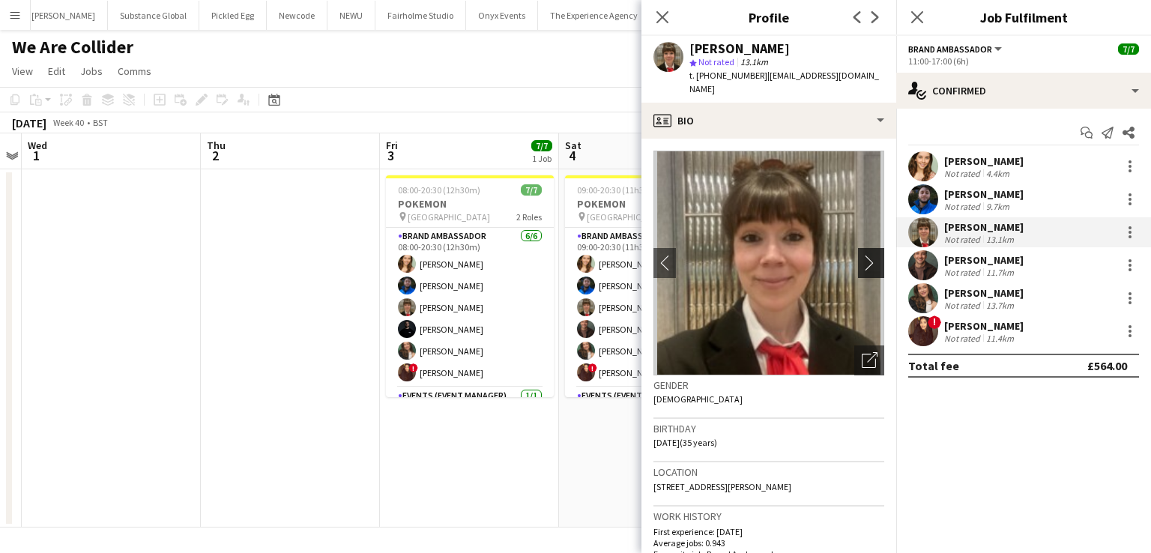
click at [862, 255] on app-icon "chevron-right" at bounding box center [873, 263] width 23 height 16
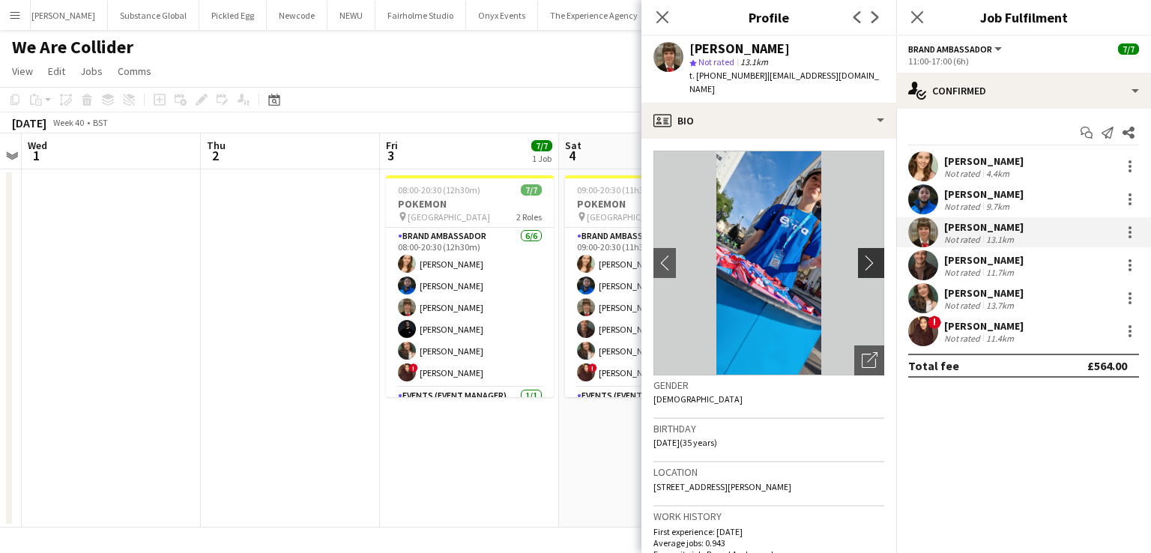
click at [862, 255] on app-icon "chevron-right" at bounding box center [873, 263] width 23 height 16
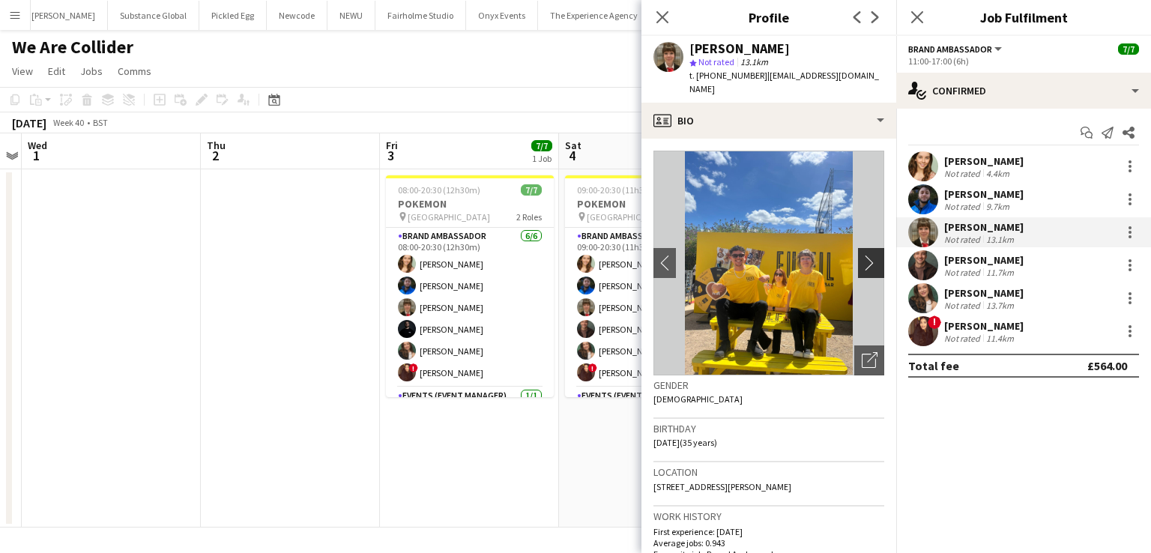
click at [862, 255] on app-icon "chevron-right" at bounding box center [873, 263] width 23 height 16
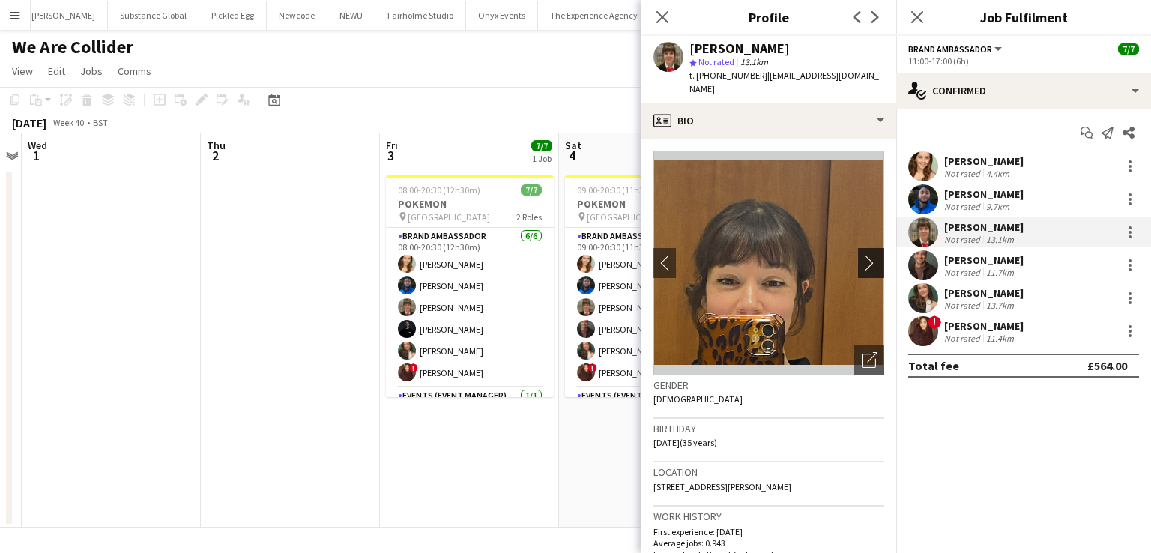
click at [862, 255] on app-icon "chevron-right" at bounding box center [873, 263] width 23 height 16
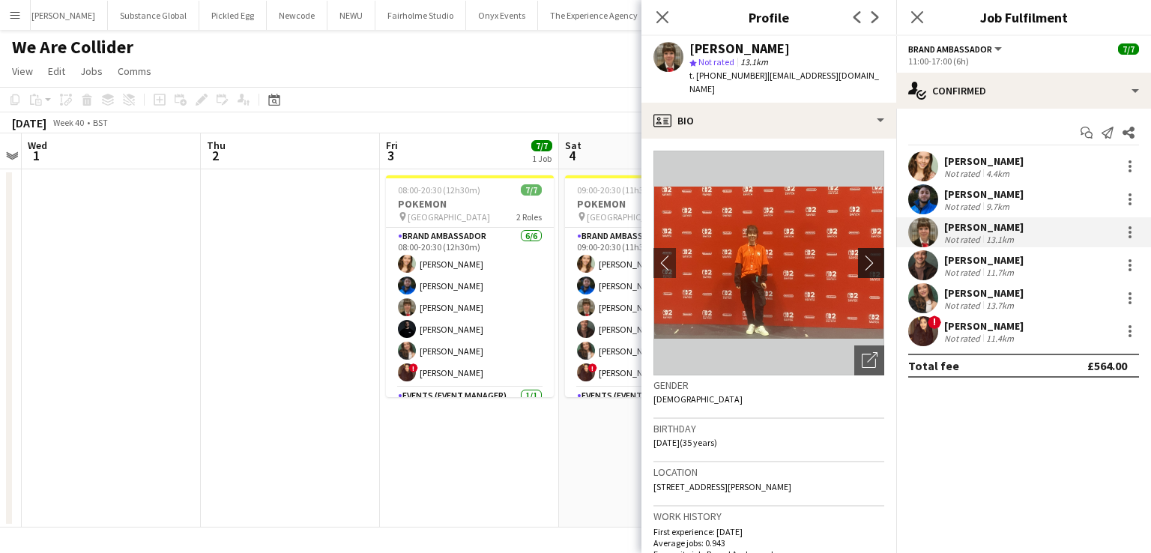
click at [862, 255] on app-icon "chevron-right" at bounding box center [873, 263] width 23 height 16
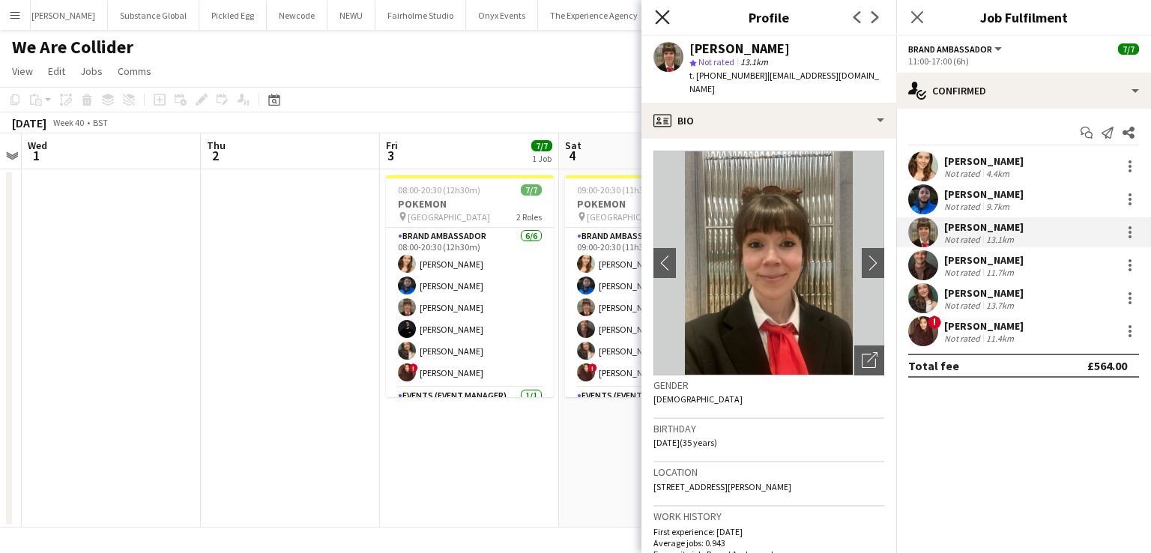
click at [662, 13] on icon "Close pop-in" at bounding box center [662, 17] width 14 height 14
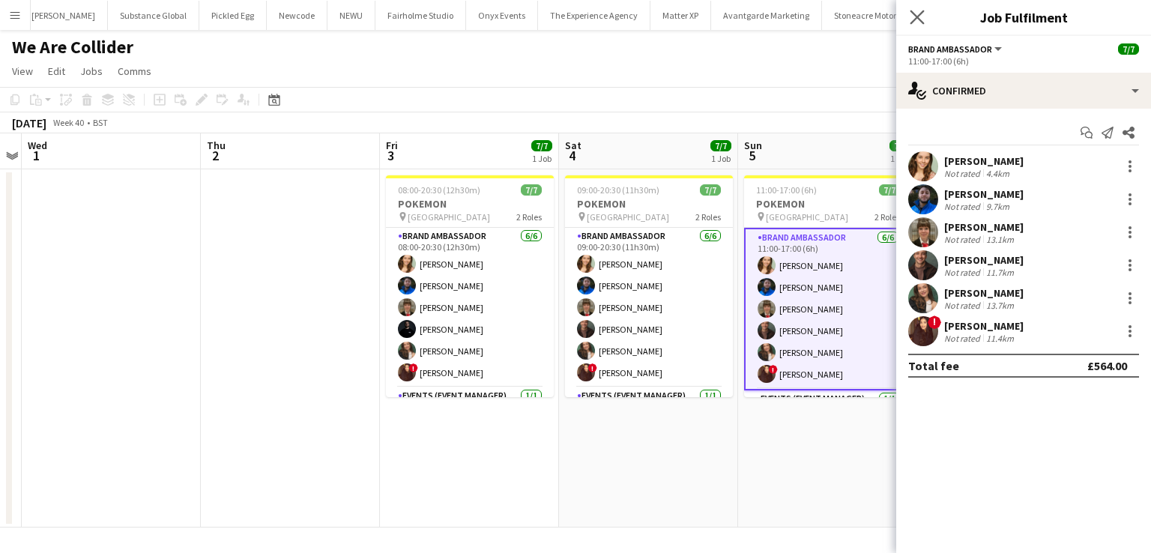
click at [925, 16] on app-icon "Close pop-in" at bounding box center [918, 18] width 22 height 22
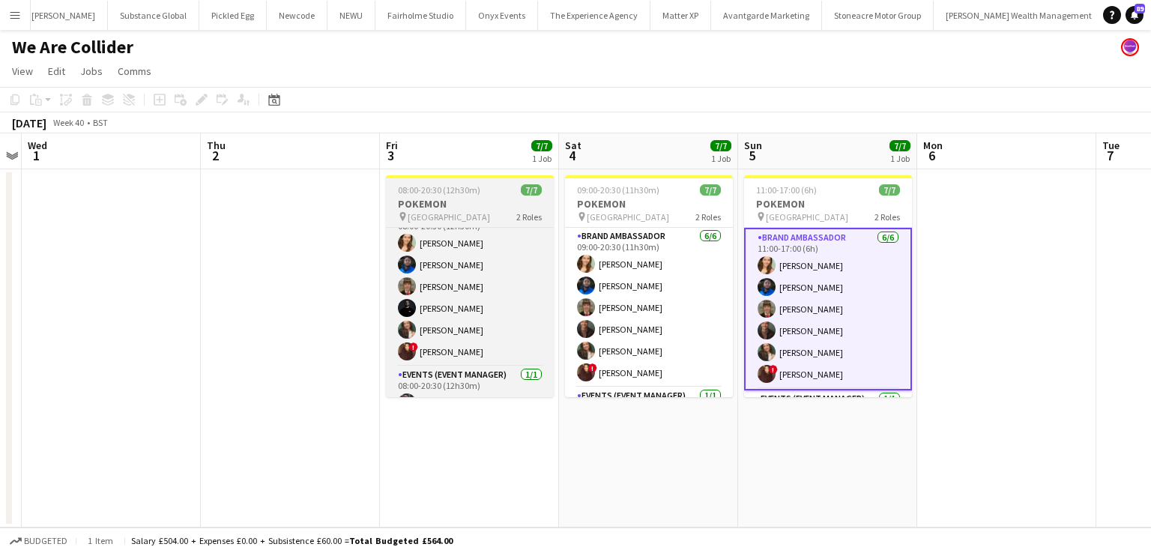
scroll to position [40, 0]
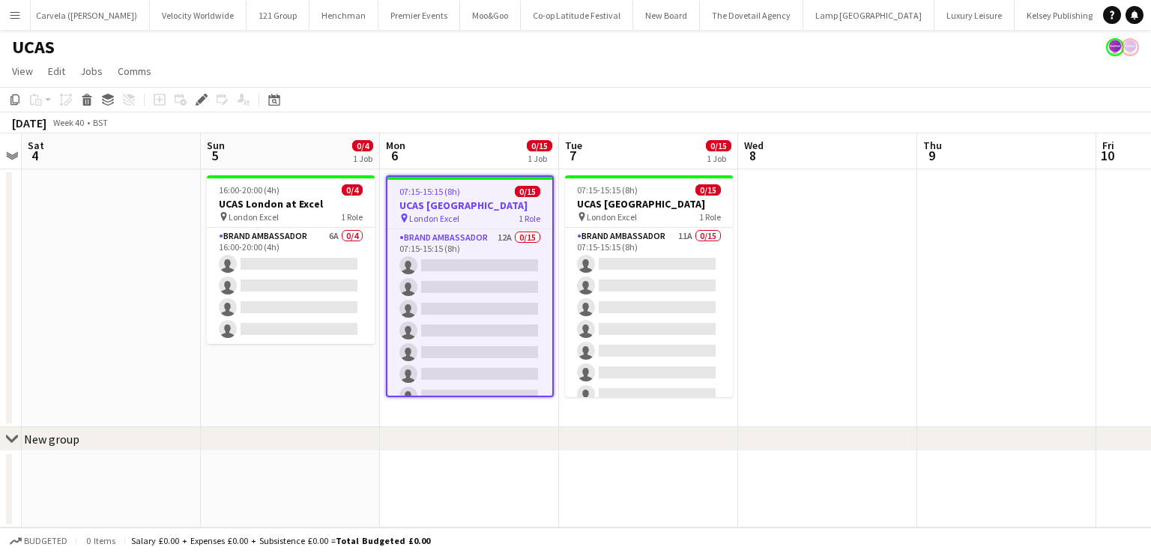
scroll to position [0, 2212]
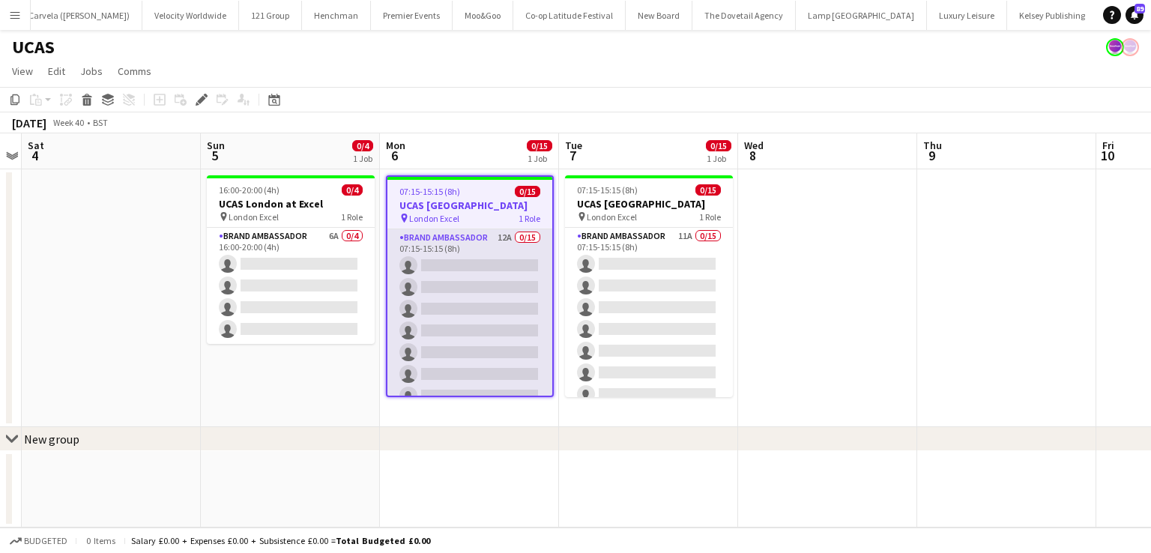
click at [506, 250] on app-card-role "Brand Ambassador 12A 0/15 07:15-15:15 (8h) single-neutral-actions single-neutra…" at bounding box center [469, 406] width 165 height 355
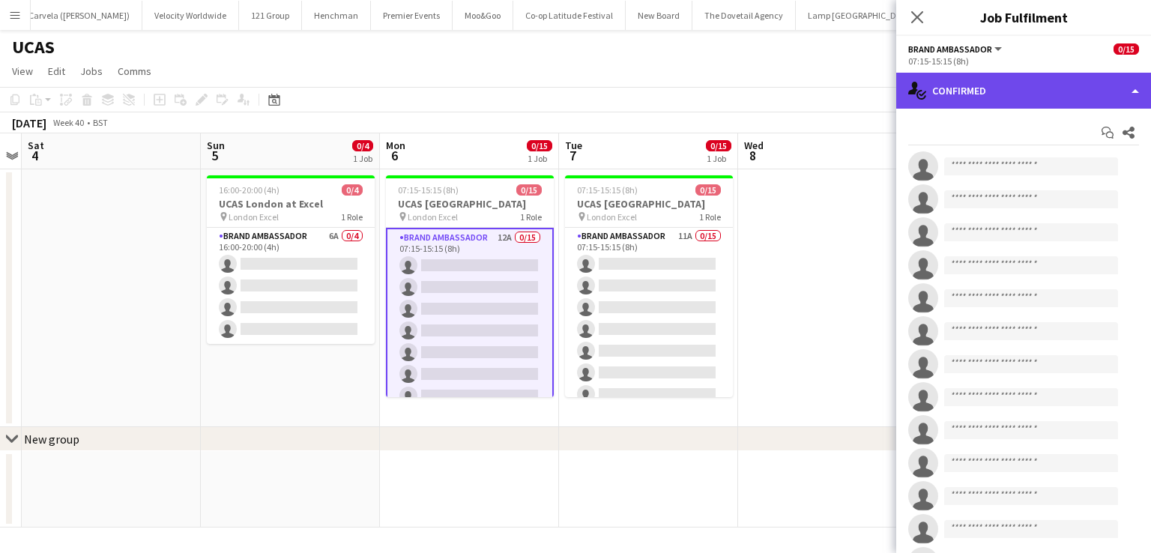
click at [1133, 85] on div "single-neutral-actions-check-2 Confirmed" at bounding box center [1023, 91] width 255 height 36
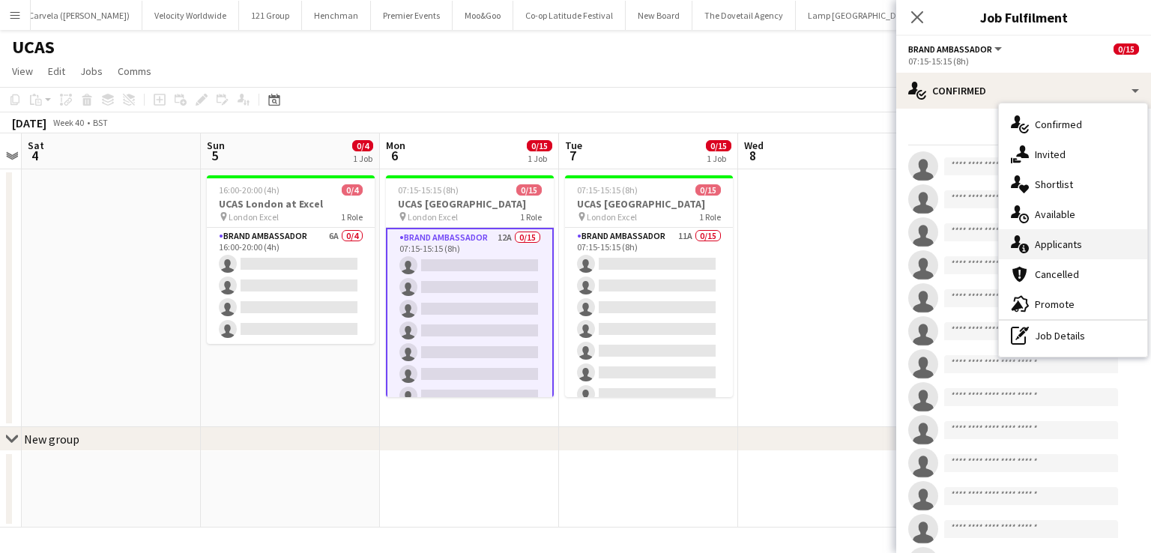
click at [1048, 246] on div "single-neutral-actions-information Applicants" at bounding box center [1073, 244] width 148 height 30
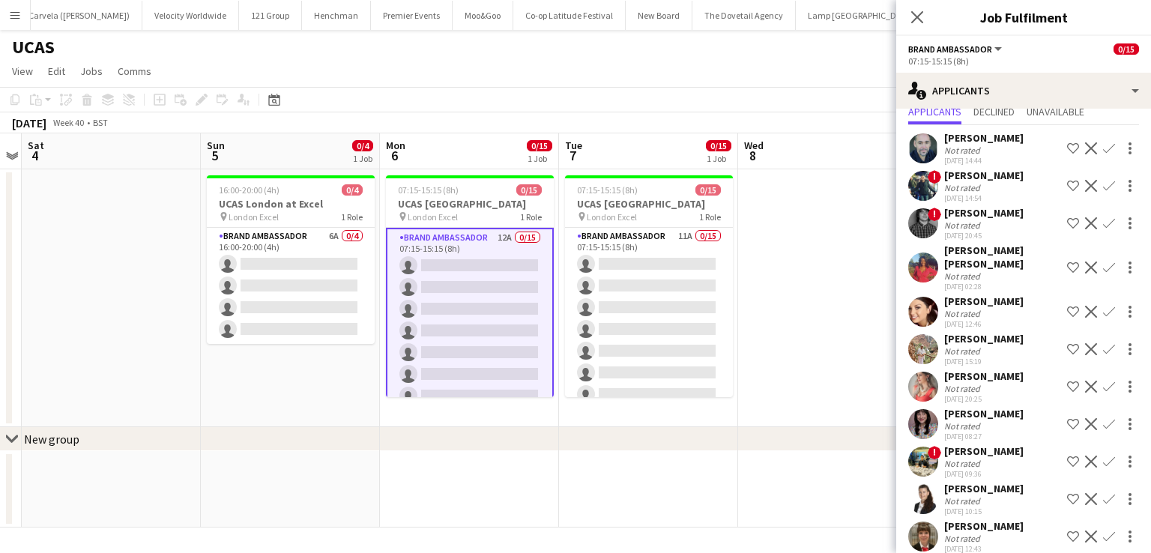
scroll to position [89, 0]
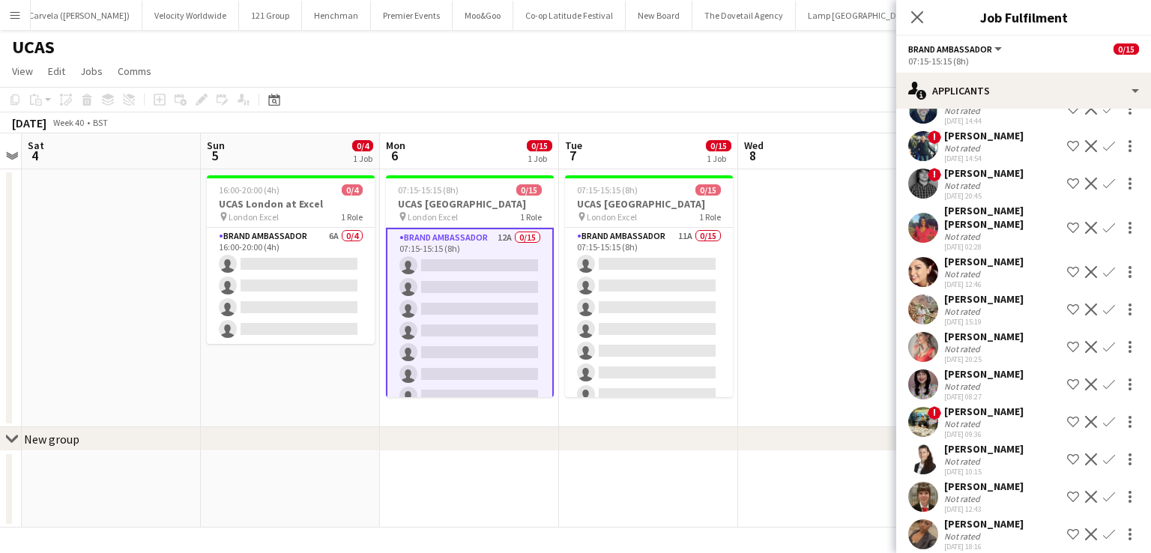
click at [987, 367] on div "[PERSON_NAME]" at bounding box center [983, 373] width 79 height 13
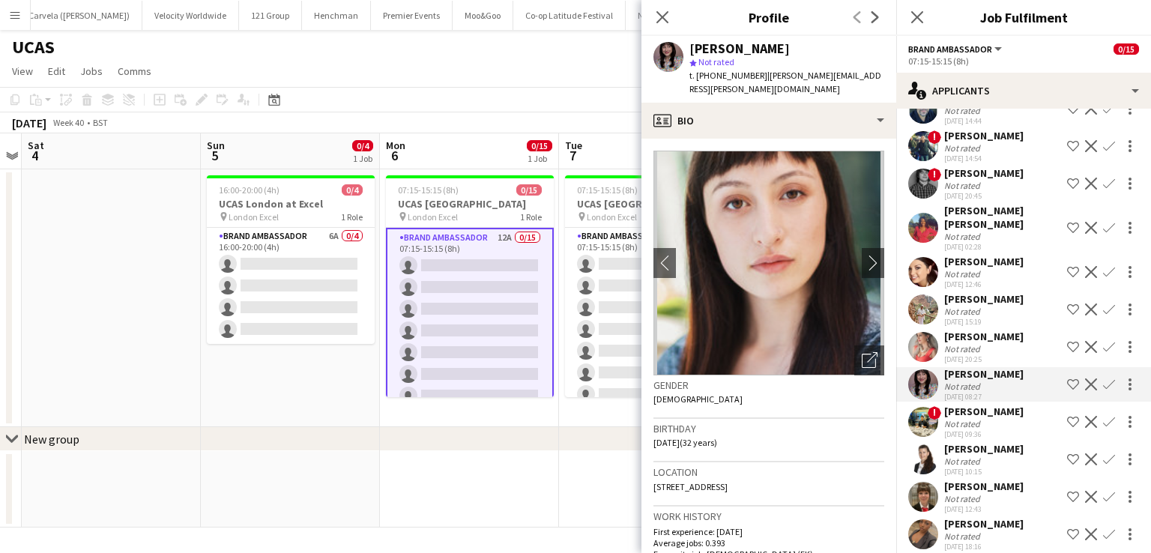
scroll to position [0, 0]
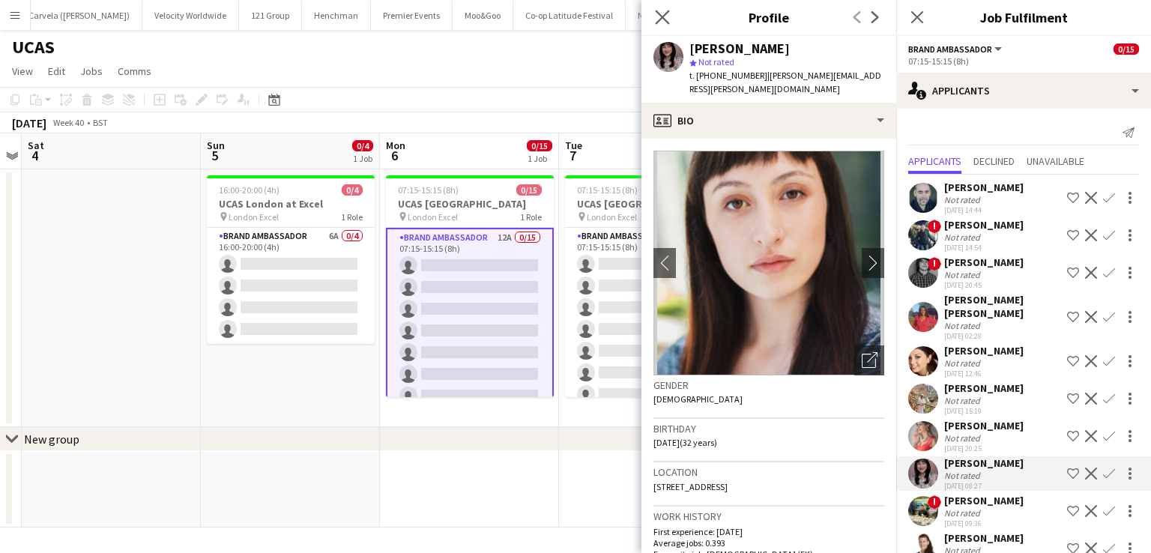
click at [668, 8] on app-icon "Close pop-in" at bounding box center [663, 18] width 22 height 22
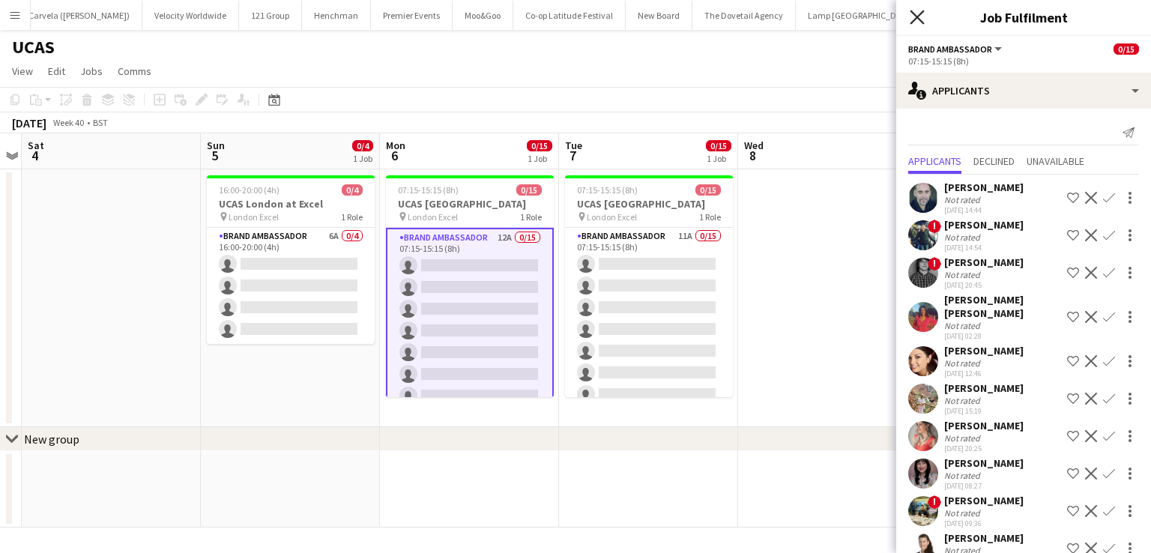
click at [913, 17] on icon "Close pop-in" at bounding box center [917, 17] width 14 height 14
